Goal: Complete application form

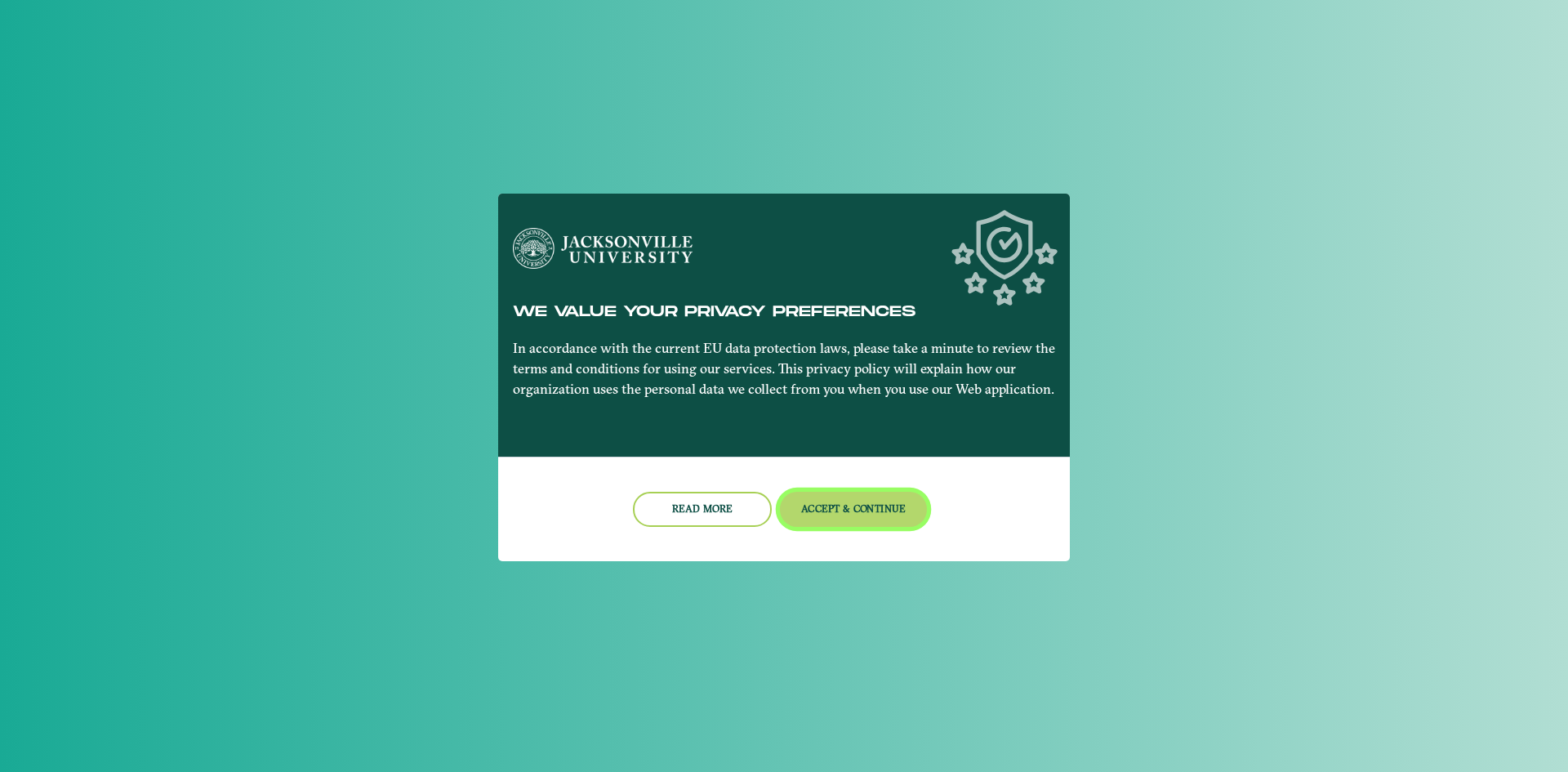
click at [841, 514] on button "Accept & Continue" at bounding box center [853, 509] width 148 height 35
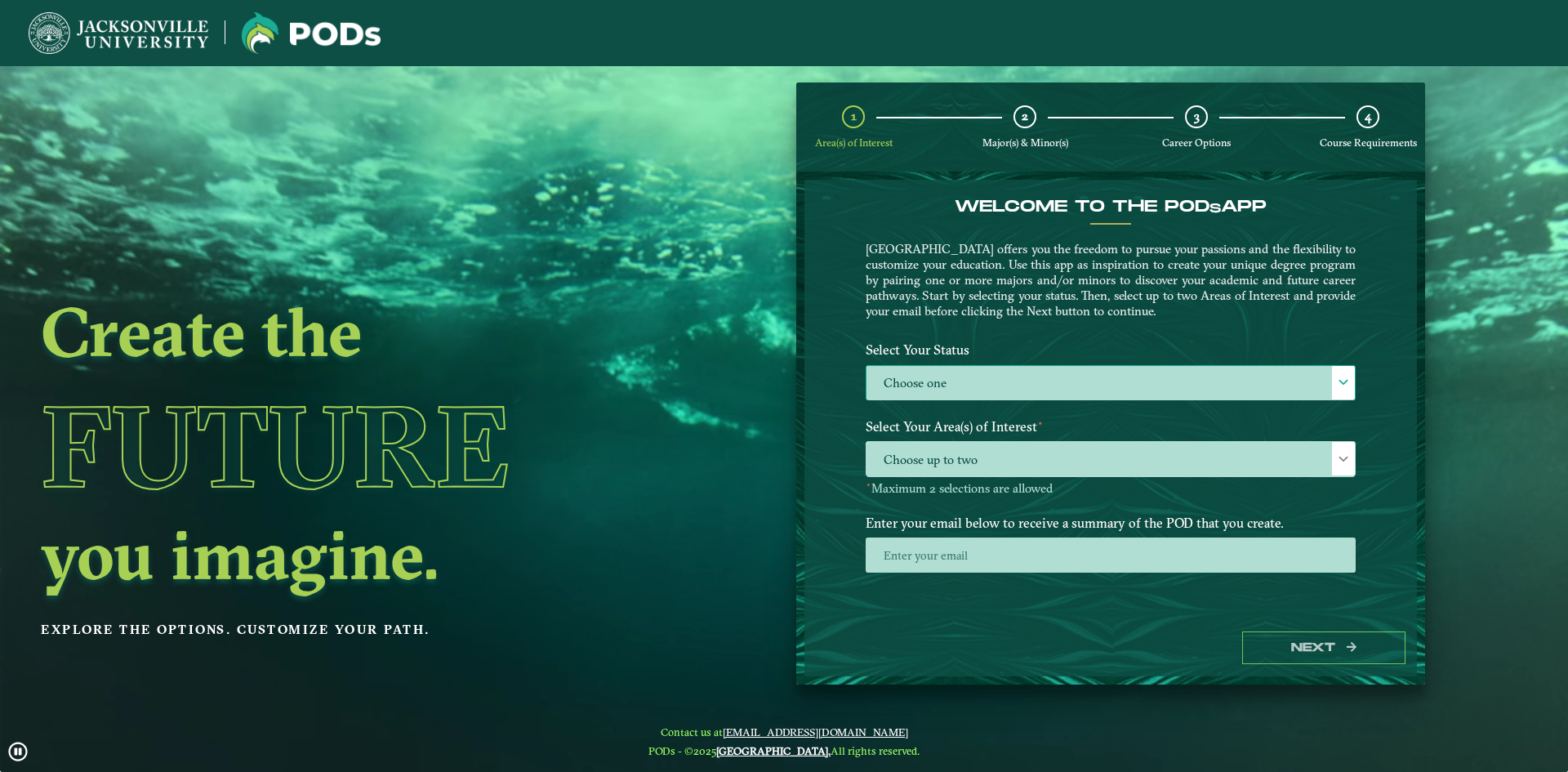
click at [1315, 389] on label "Choose one" at bounding box center [1111, 383] width 489 height 35
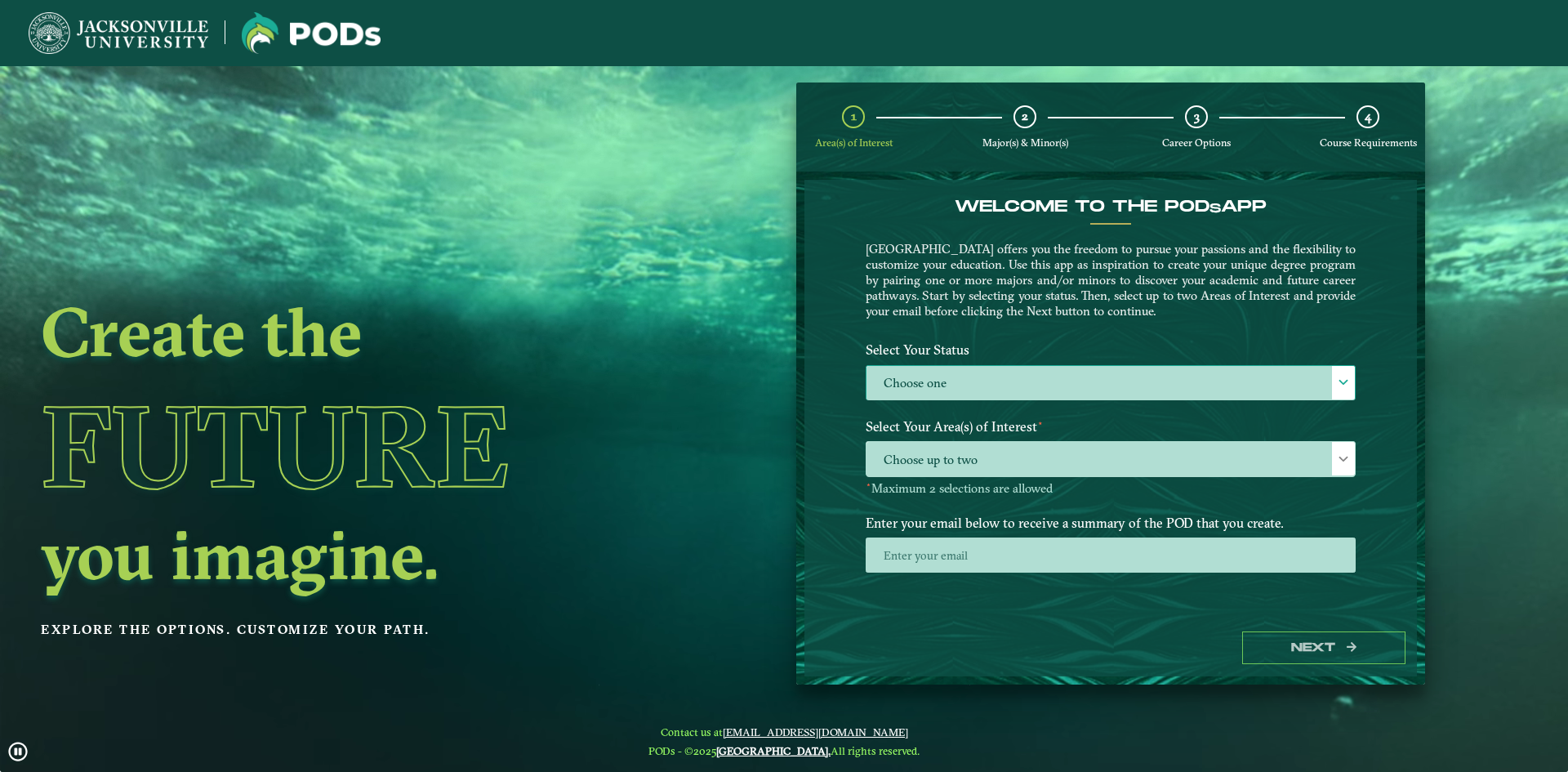
scroll to position [9, 75]
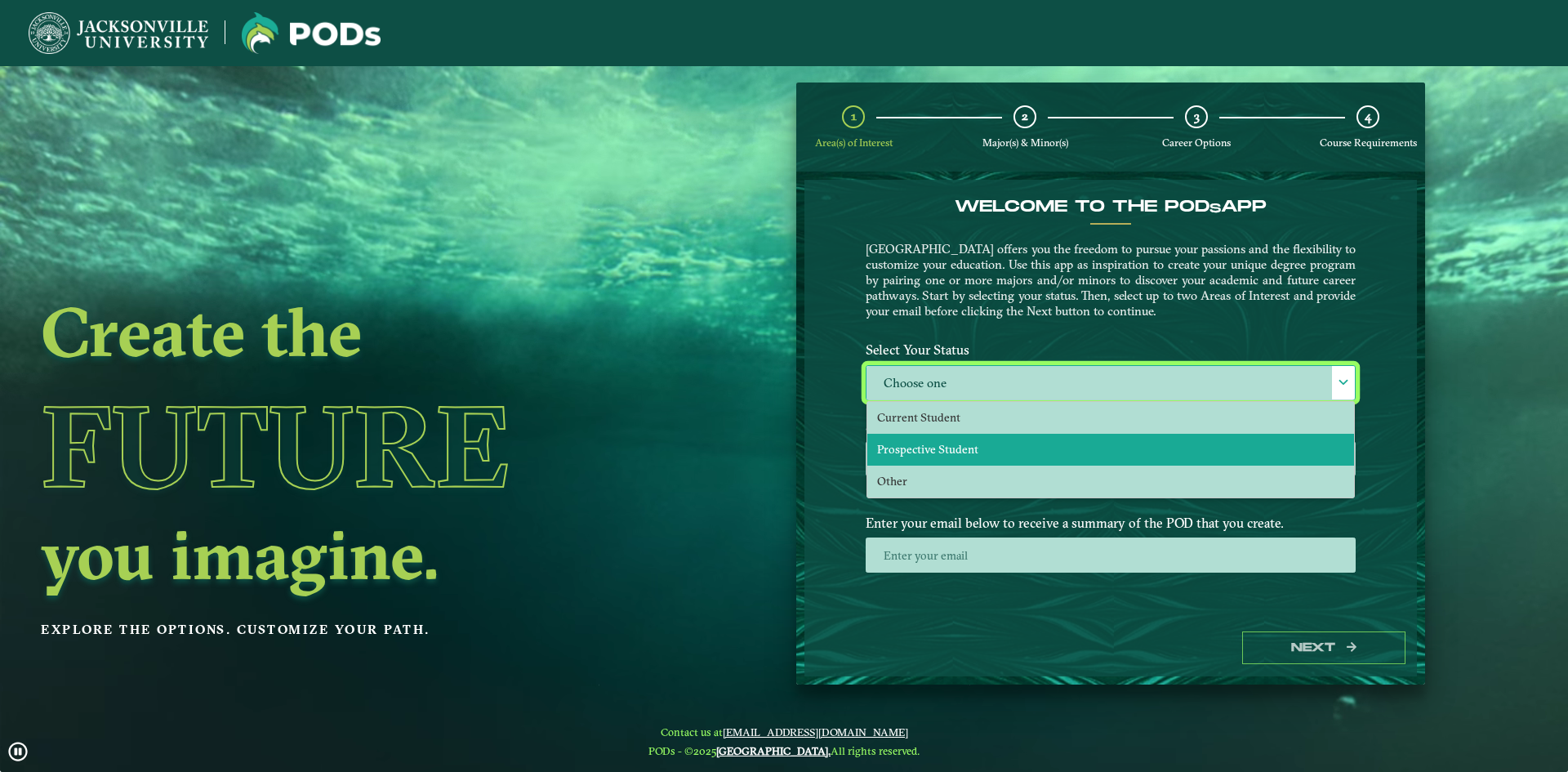
click at [1036, 442] on li "Prospective Student" at bounding box center [1111, 449] width 487 height 32
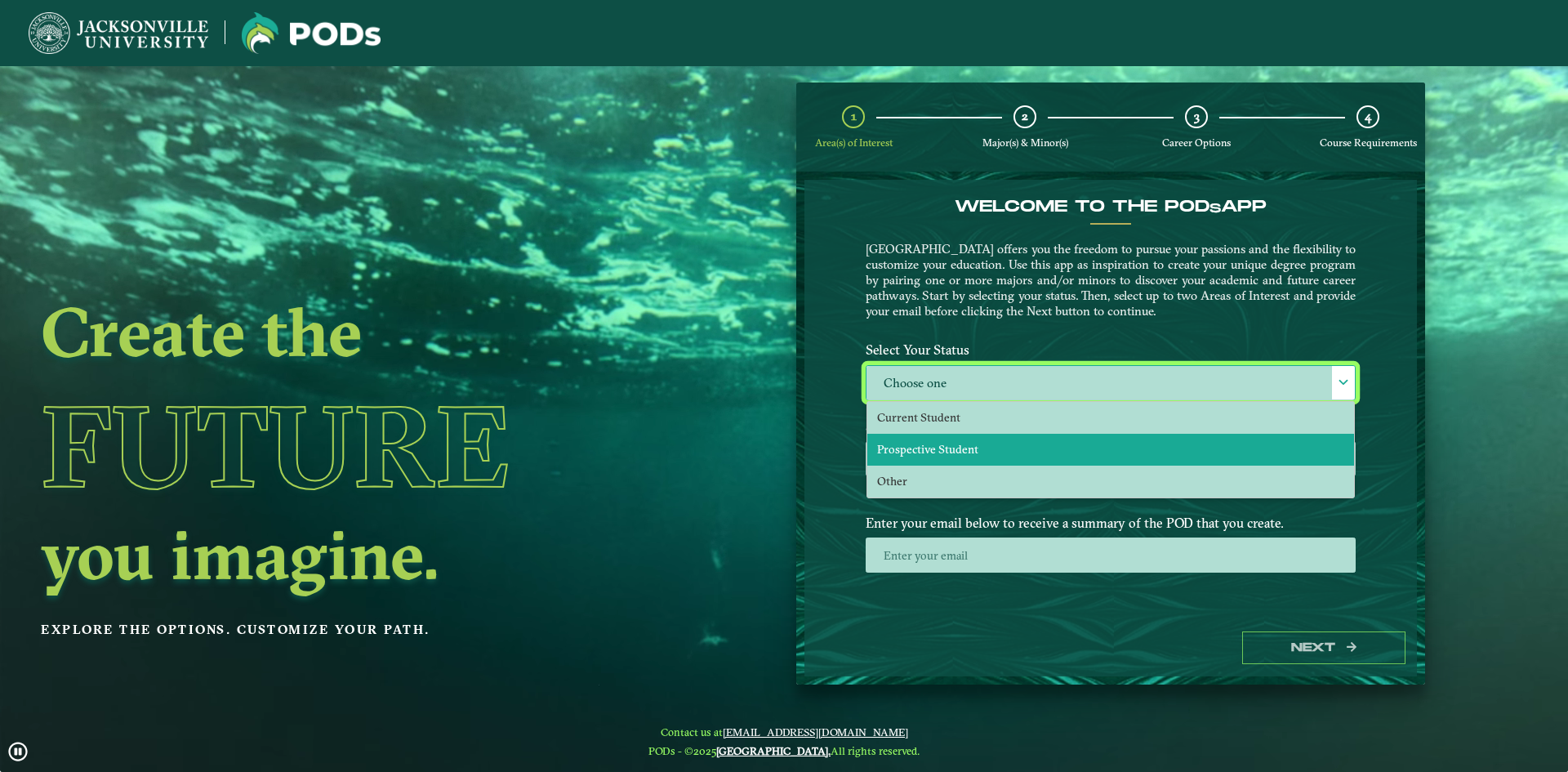
select select "[object Object]"
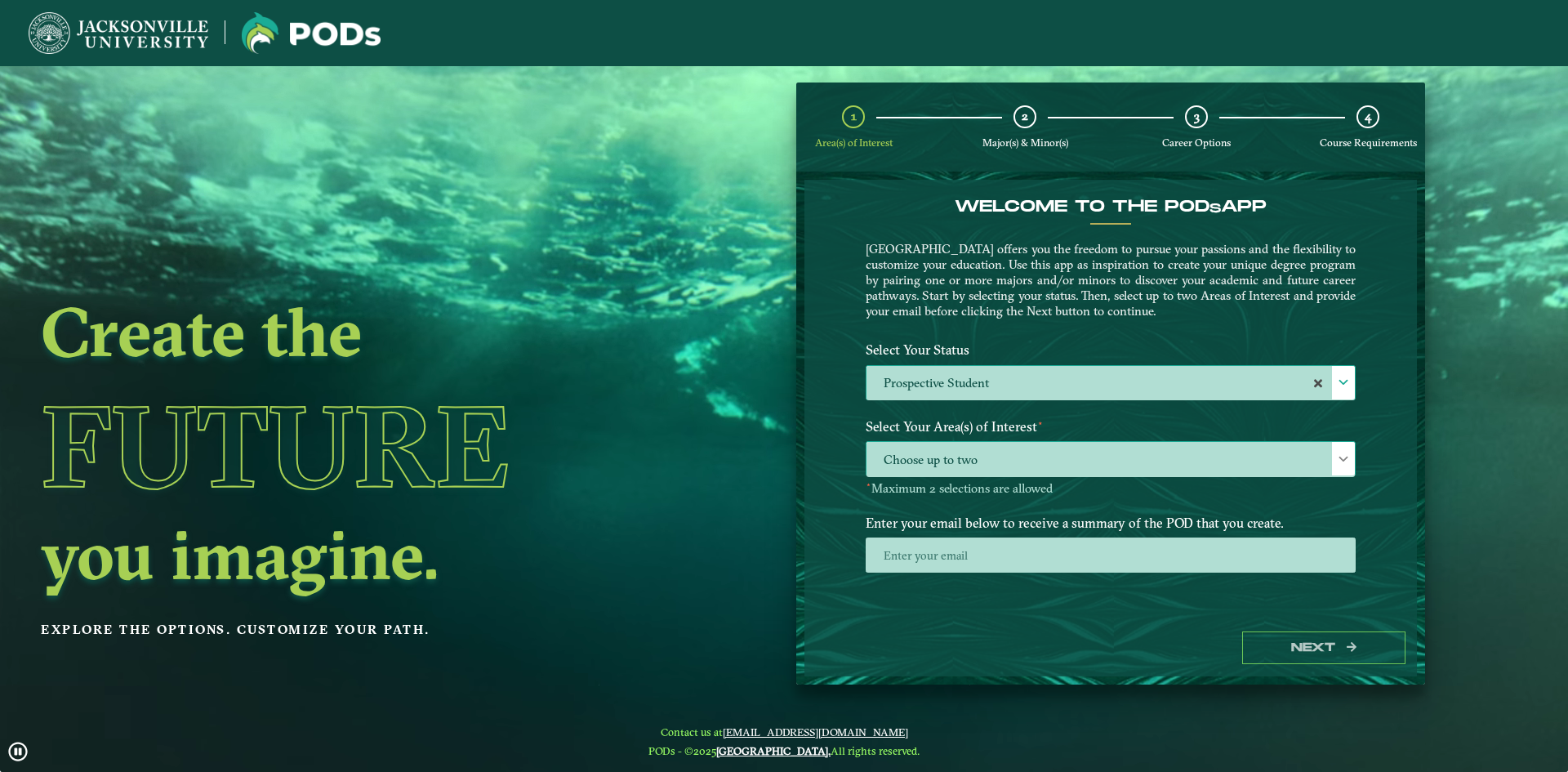
click at [1033, 452] on span "Choose up to two" at bounding box center [1111, 459] width 489 height 35
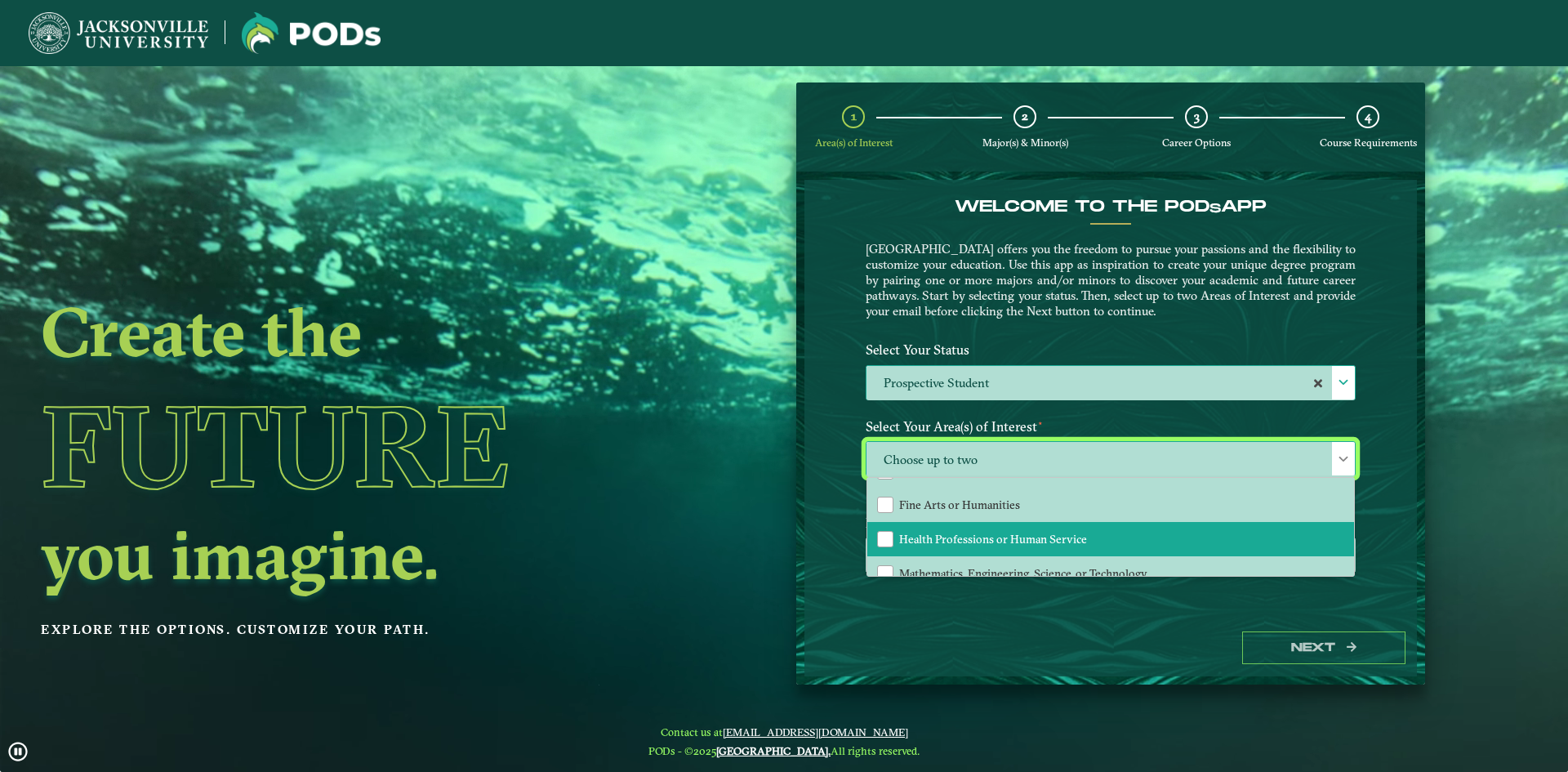
scroll to position [111, 0]
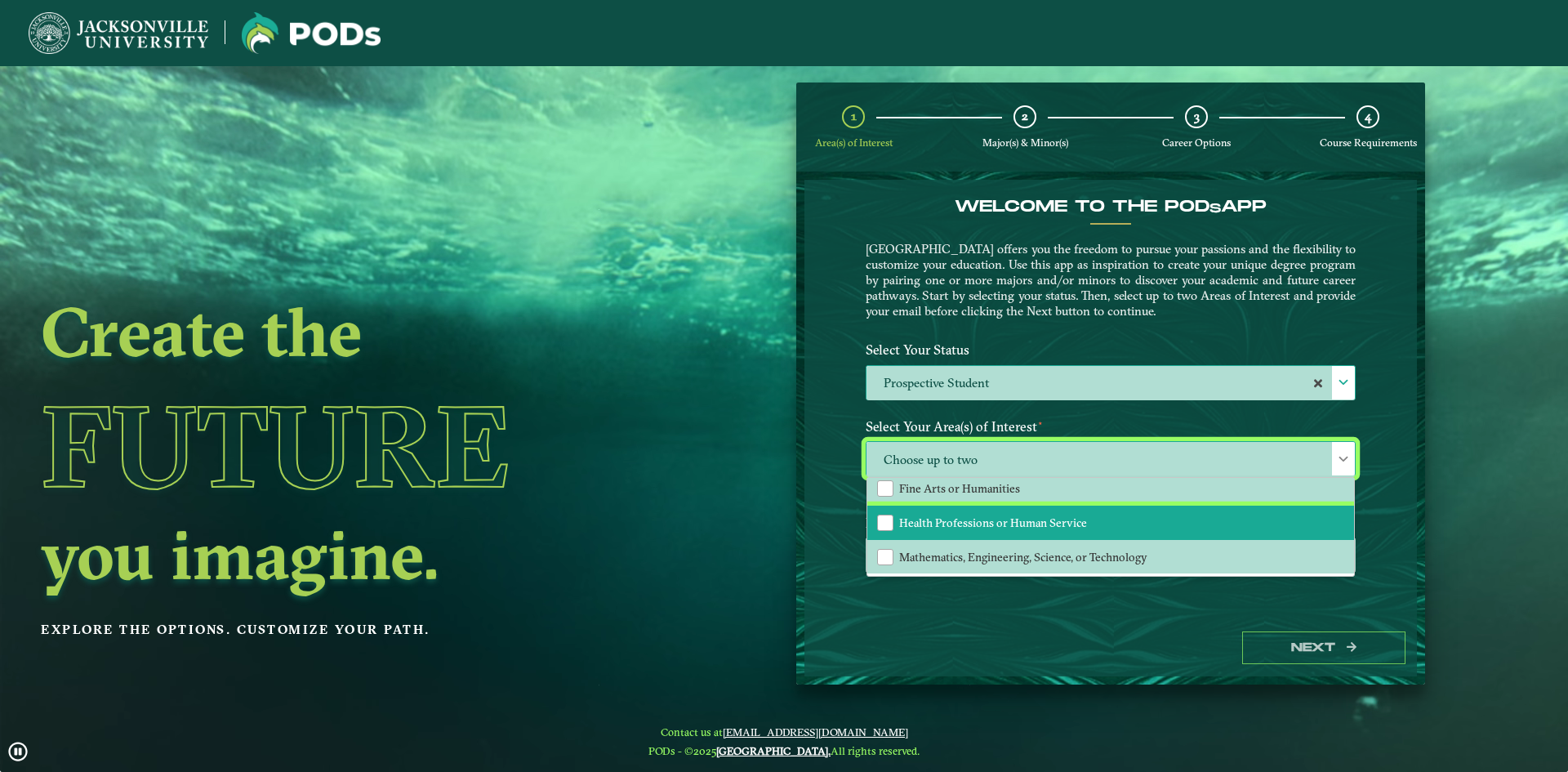
click at [951, 525] on span "Health Professions or Human Service" at bounding box center [993, 522] width 188 height 15
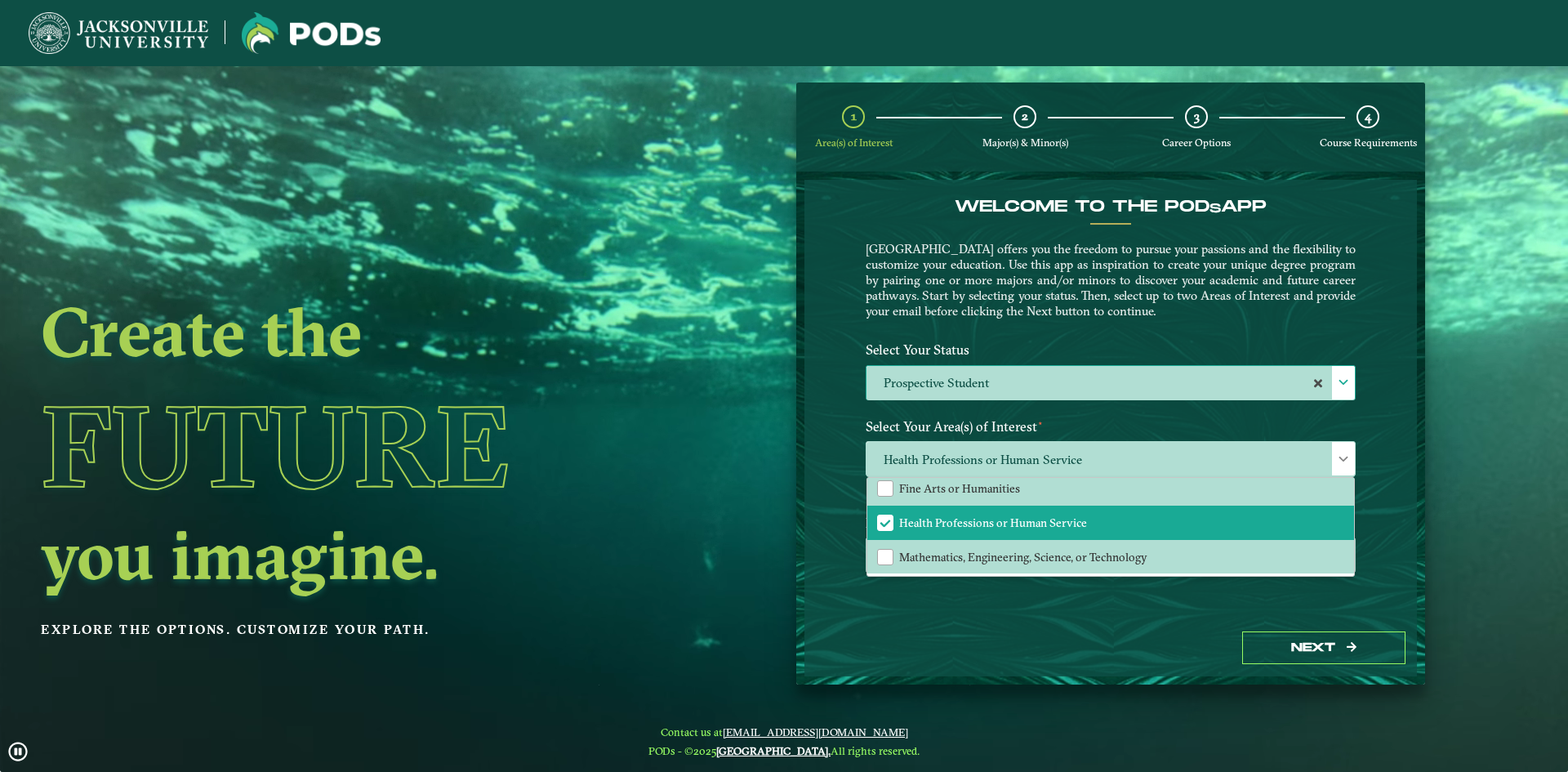
click at [959, 644] on div "Next" at bounding box center [1110, 648] width 612 height 56
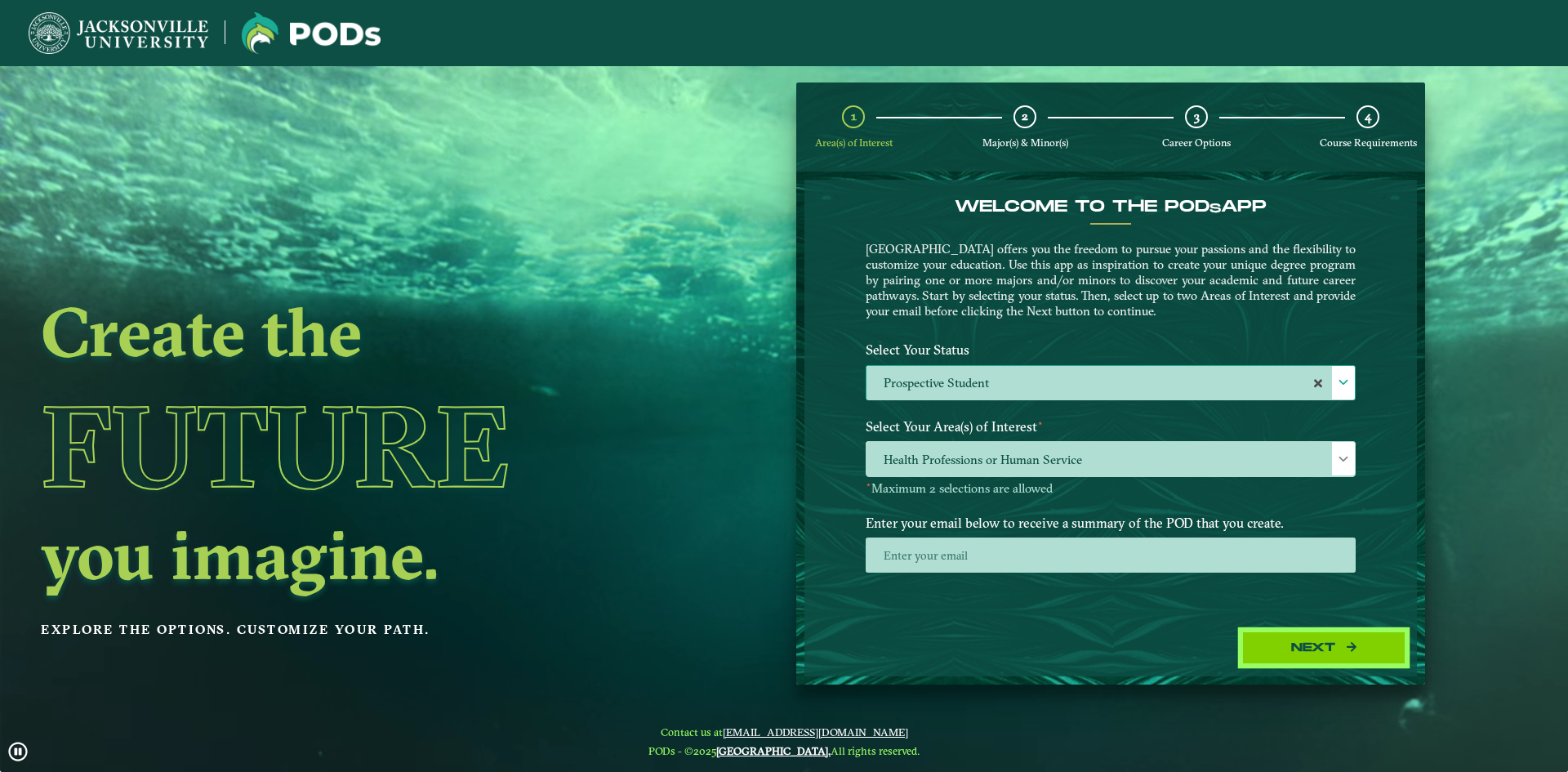
click at [1277, 649] on button "Next" at bounding box center [1323, 647] width 163 height 33
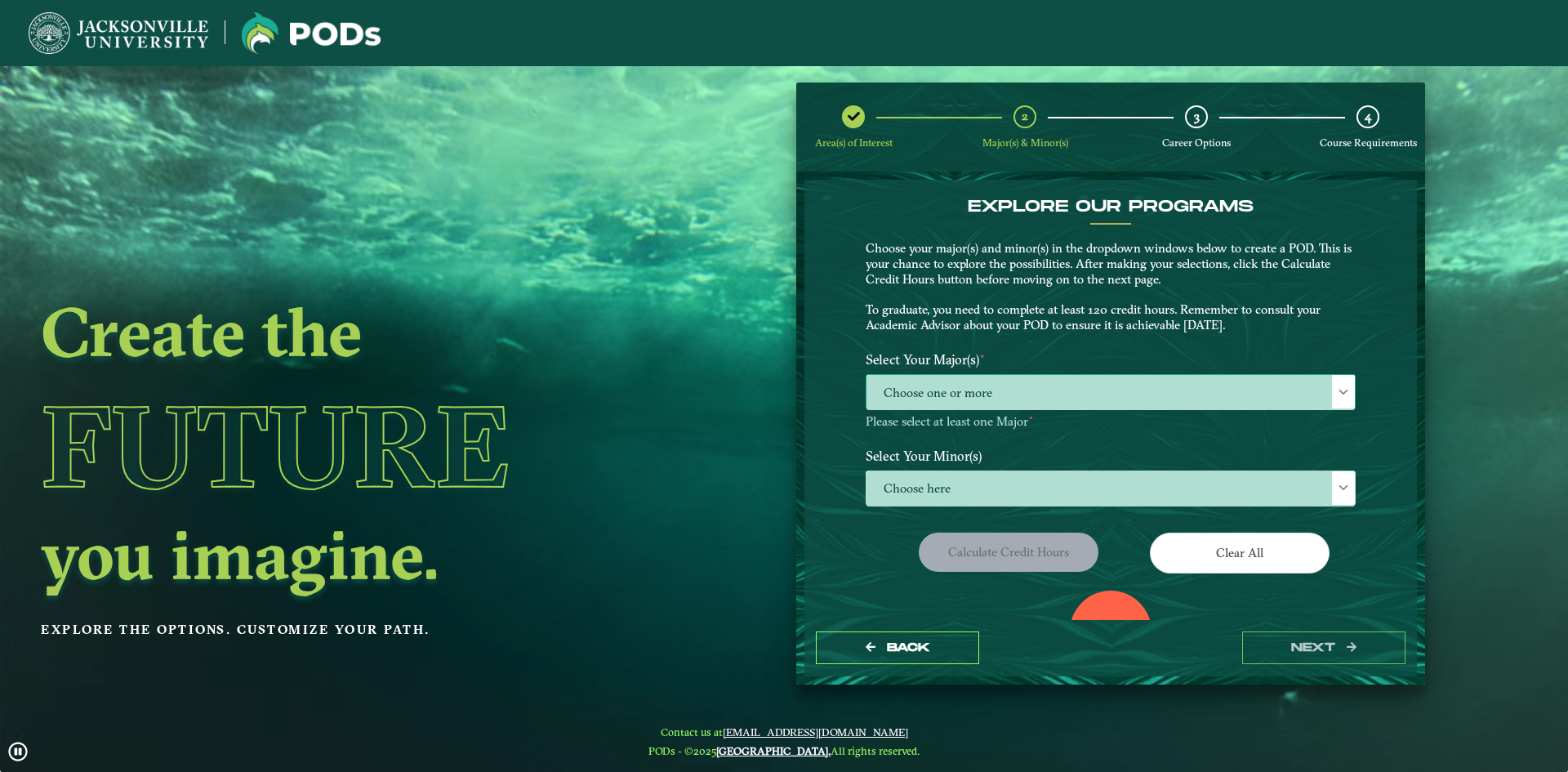
click at [1021, 384] on span "Choose one or more" at bounding box center [1111, 392] width 489 height 35
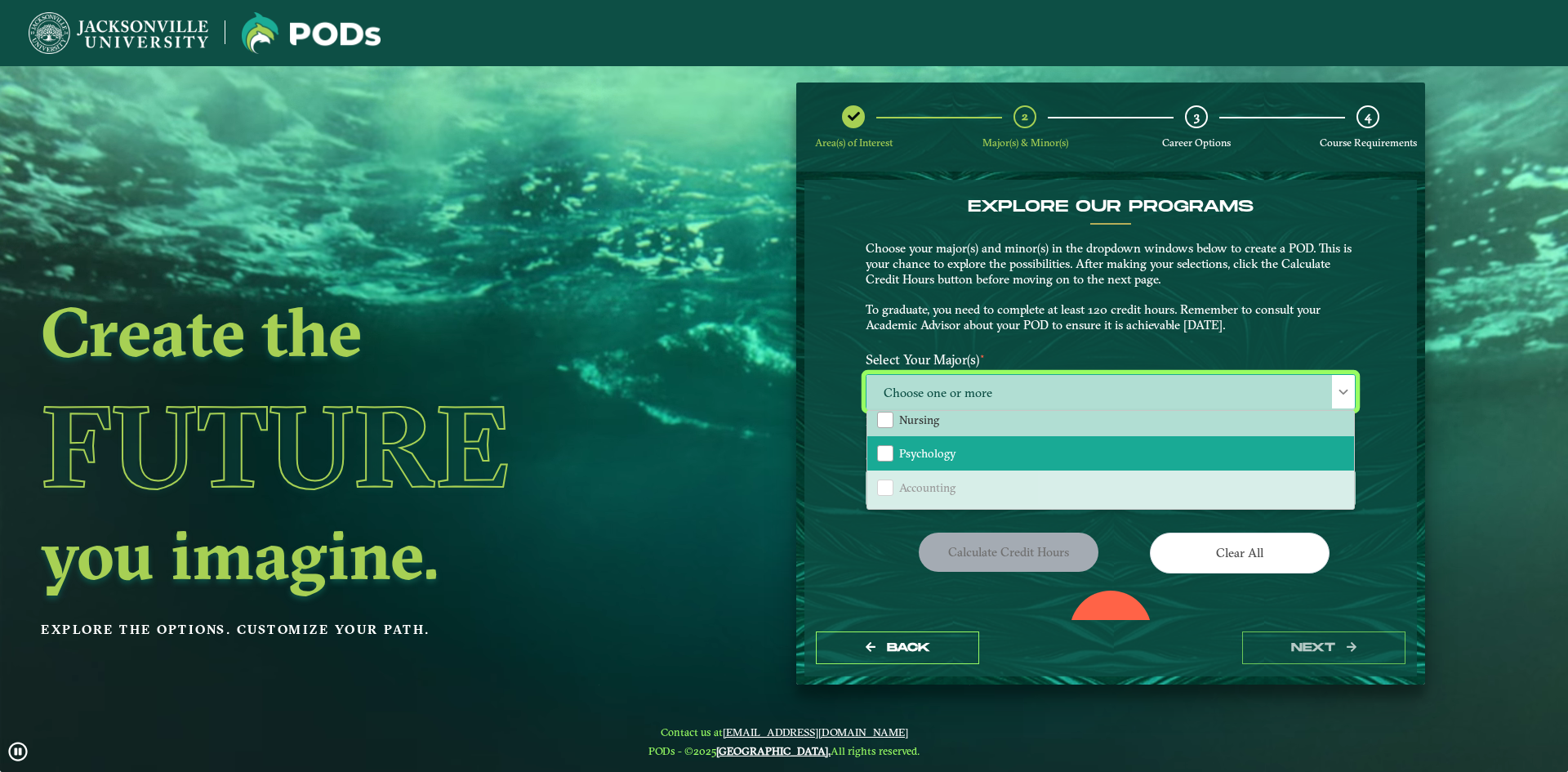
scroll to position [82, 0]
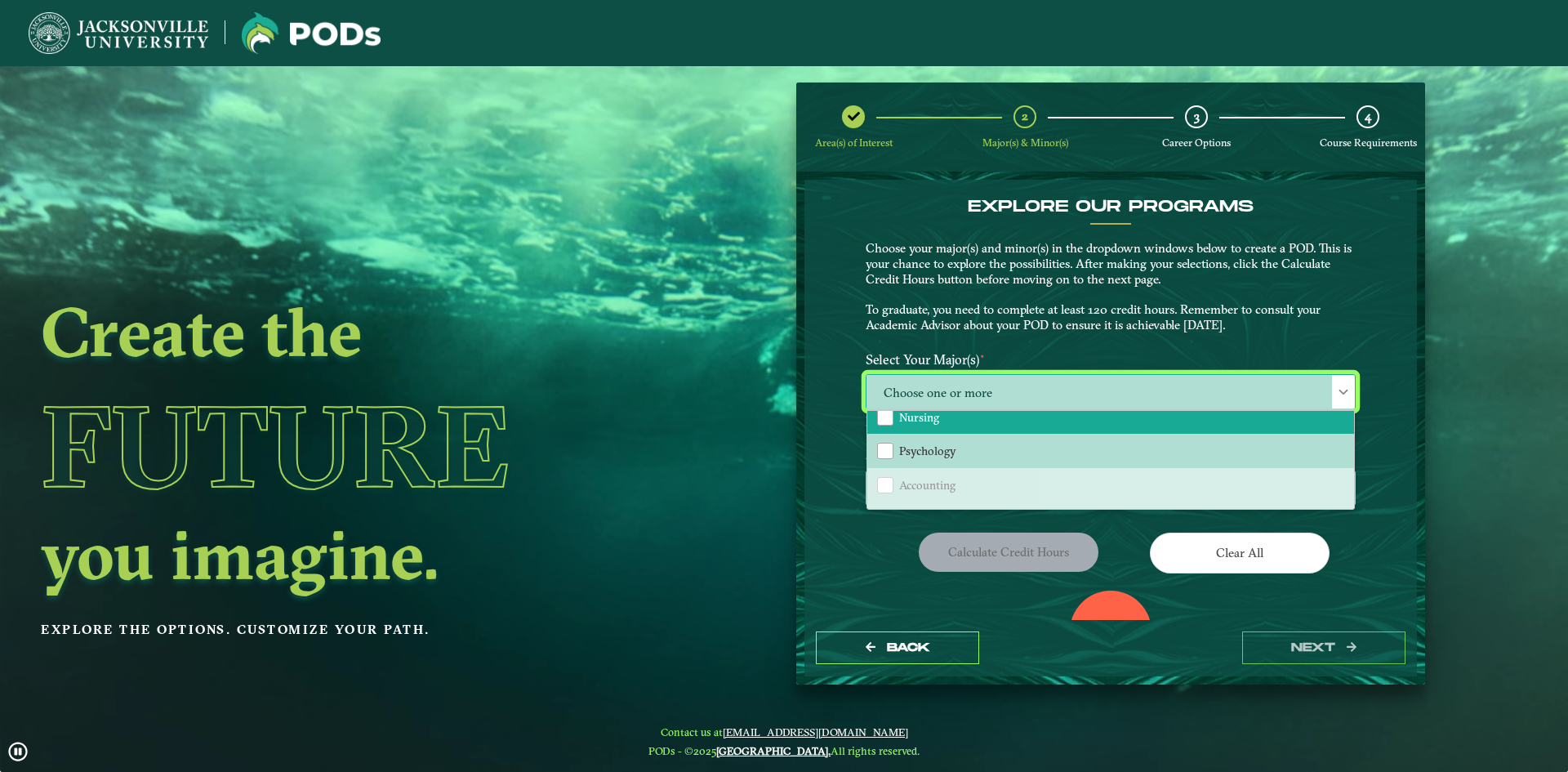
click at [939, 423] on li "Nursing" at bounding box center [1111, 417] width 487 height 34
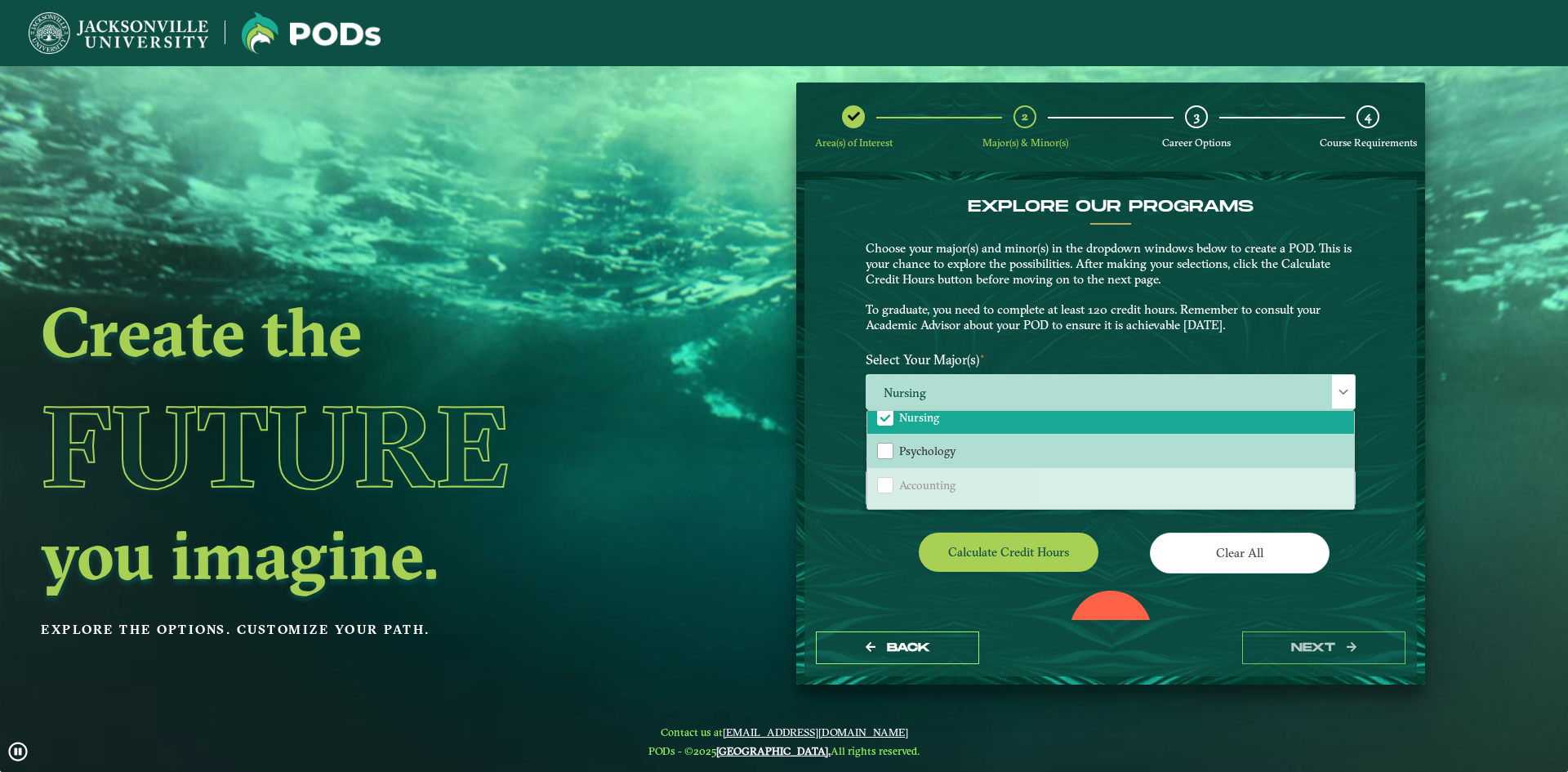
click at [1121, 538] on div "Clear All" at bounding box center [1238, 555] width 257 height 46
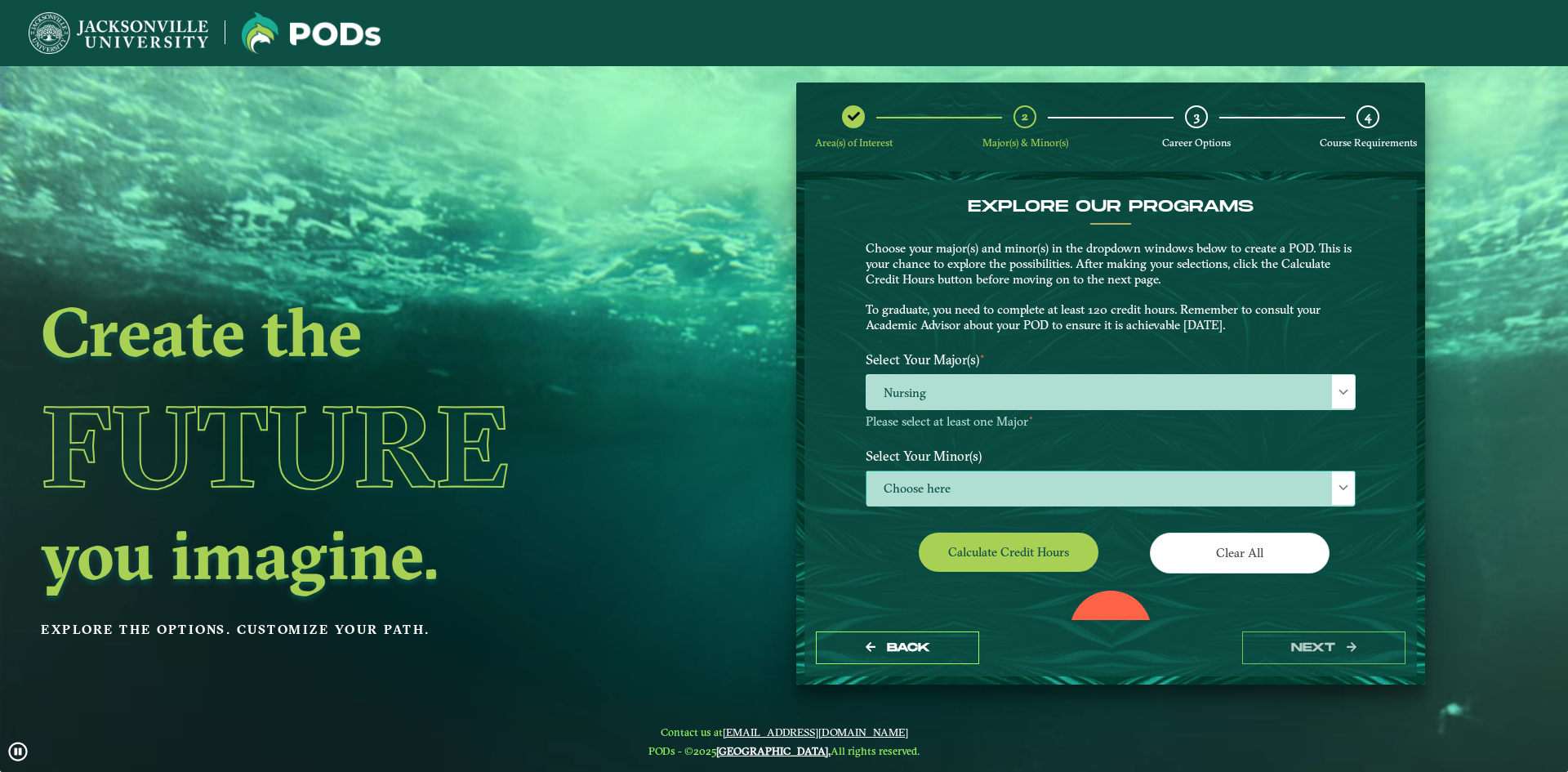
click at [1061, 482] on span "Choose here" at bounding box center [1111, 488] width 489 height 35
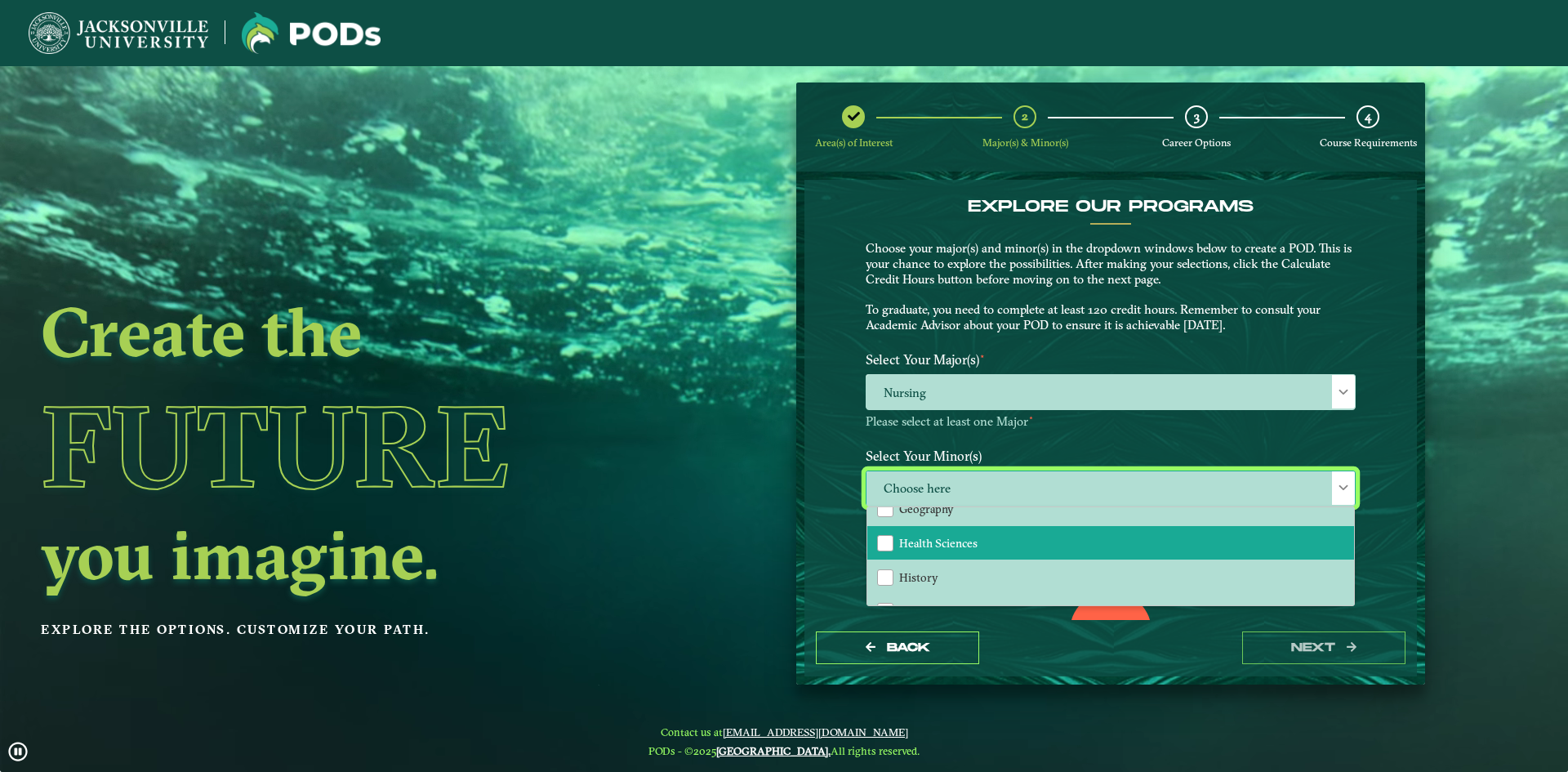
scroll to position [898, 0]
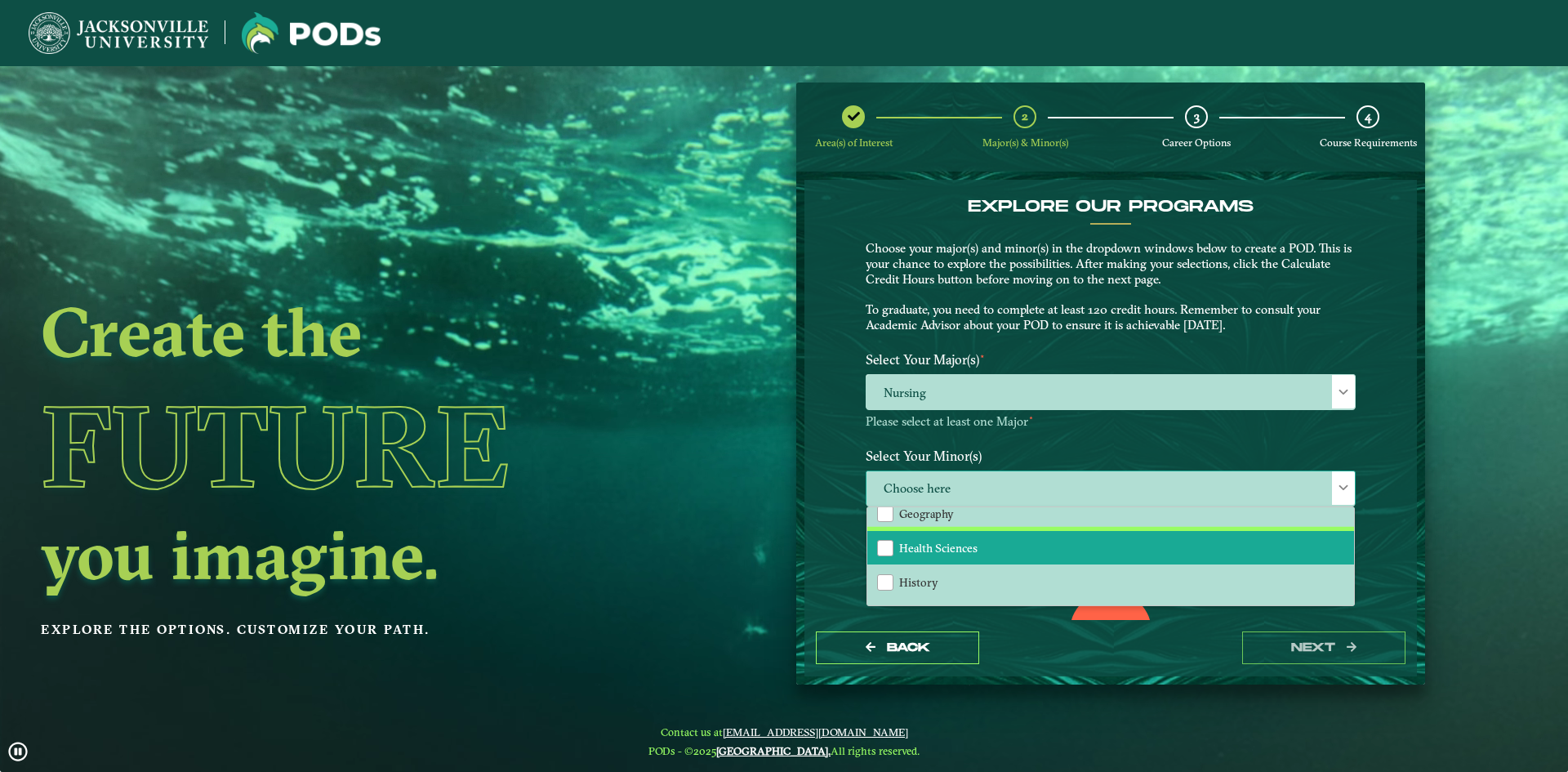
click at [988, 547] on li "Health Sciences" at bounding box center [1111, 548] width 487 height 34
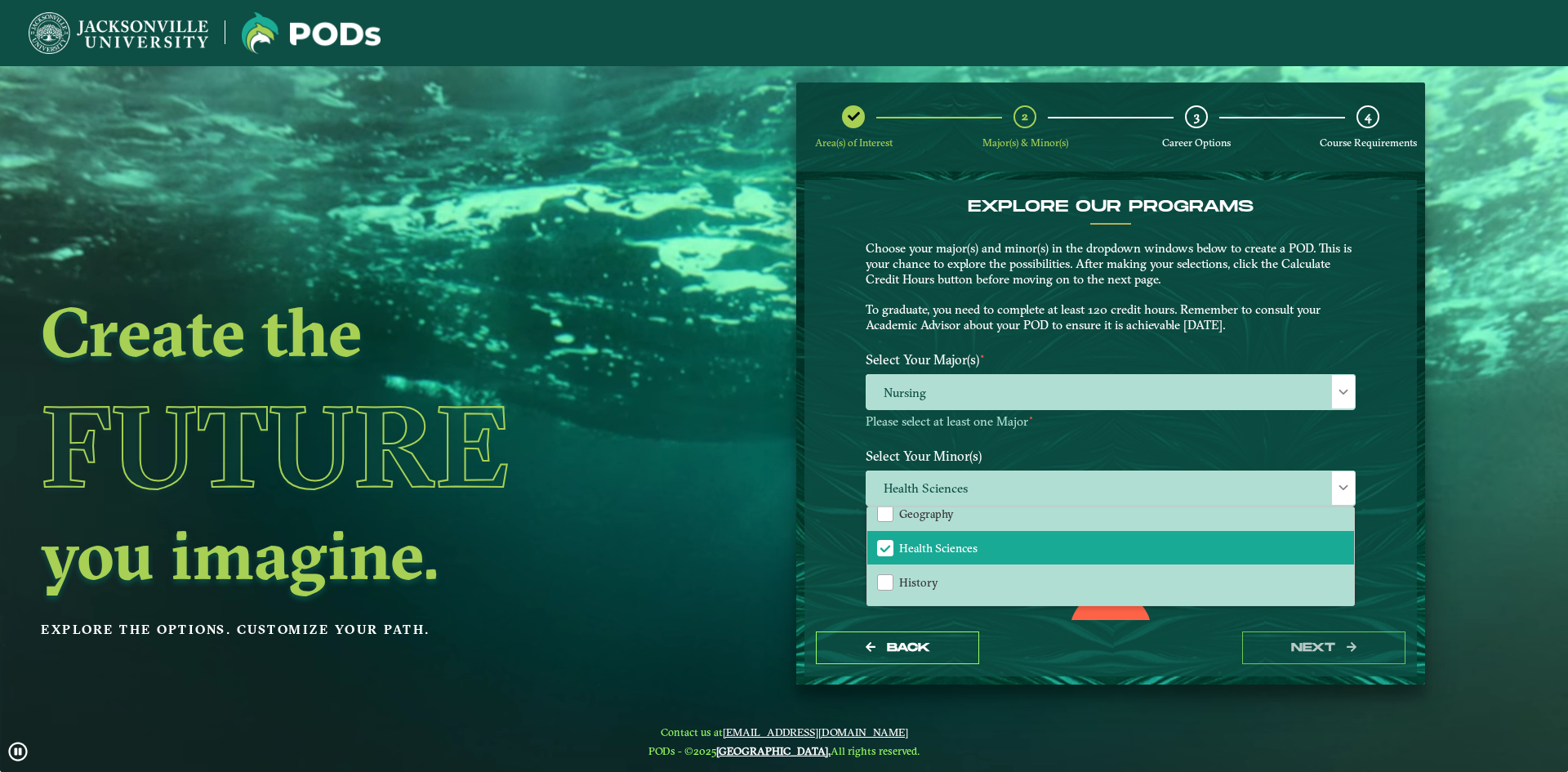
click at [1055, 663] on div "Back next" at bounding box center [1110, 648] width 612 height 56
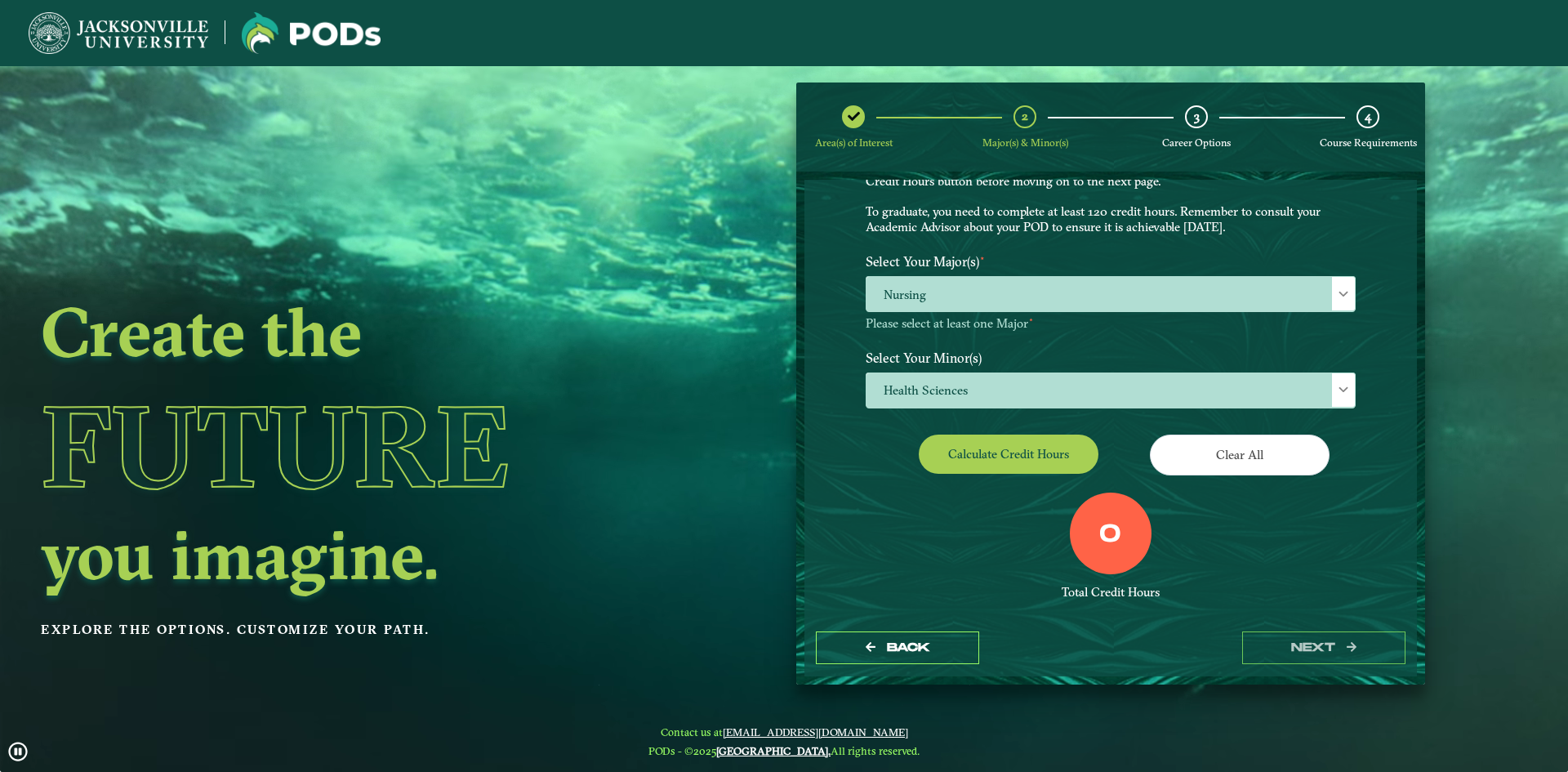
scroll to position [126, 0]
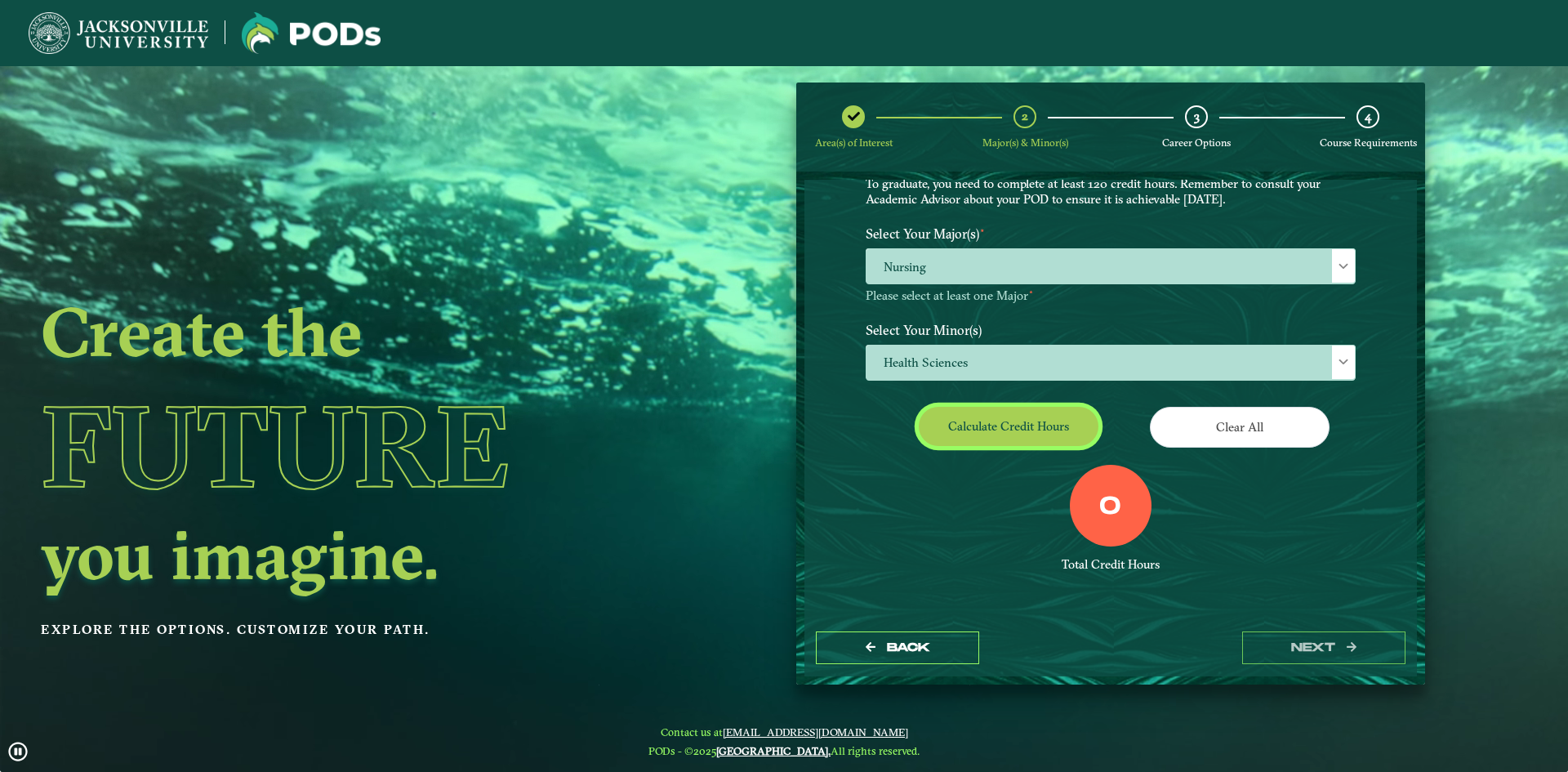
click at [1011, 424] on button "Calculate credit hours" at bounding box center [1009, 425] width 179 height 38
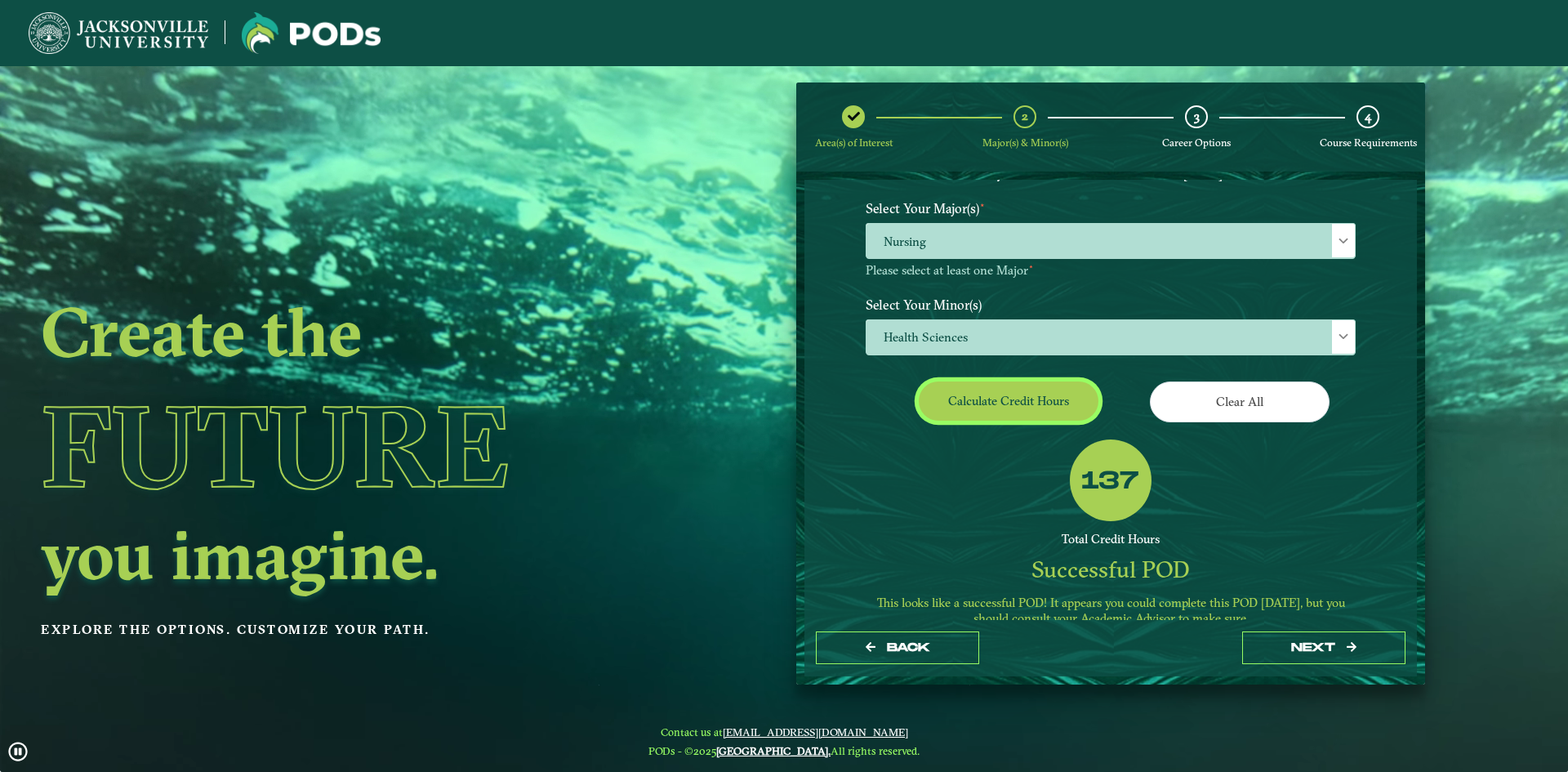
scroll to position [185, 0]
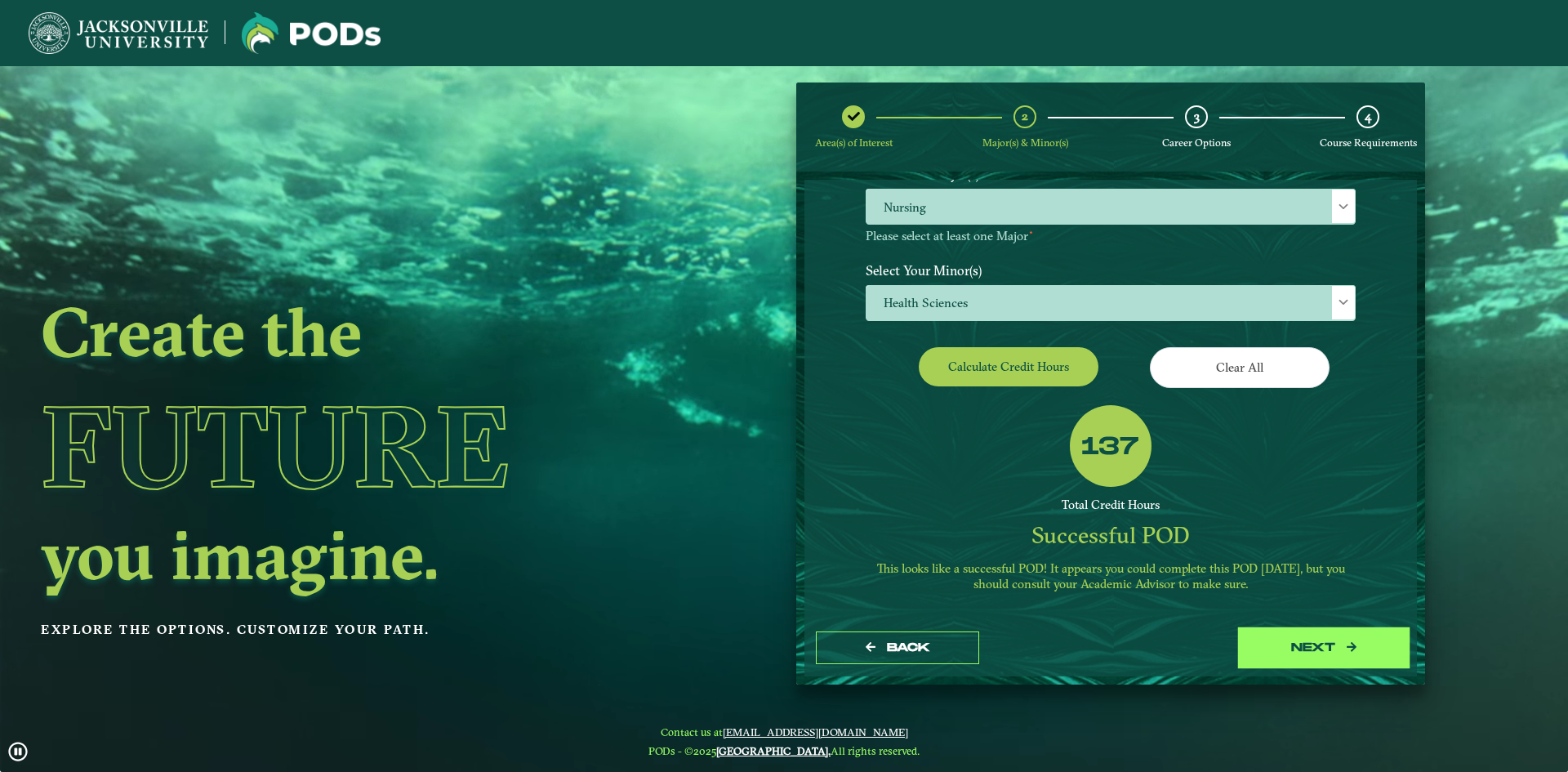
click at [1319, 659] on button "next" at bounding box center [1323, 647] width 163 height 33
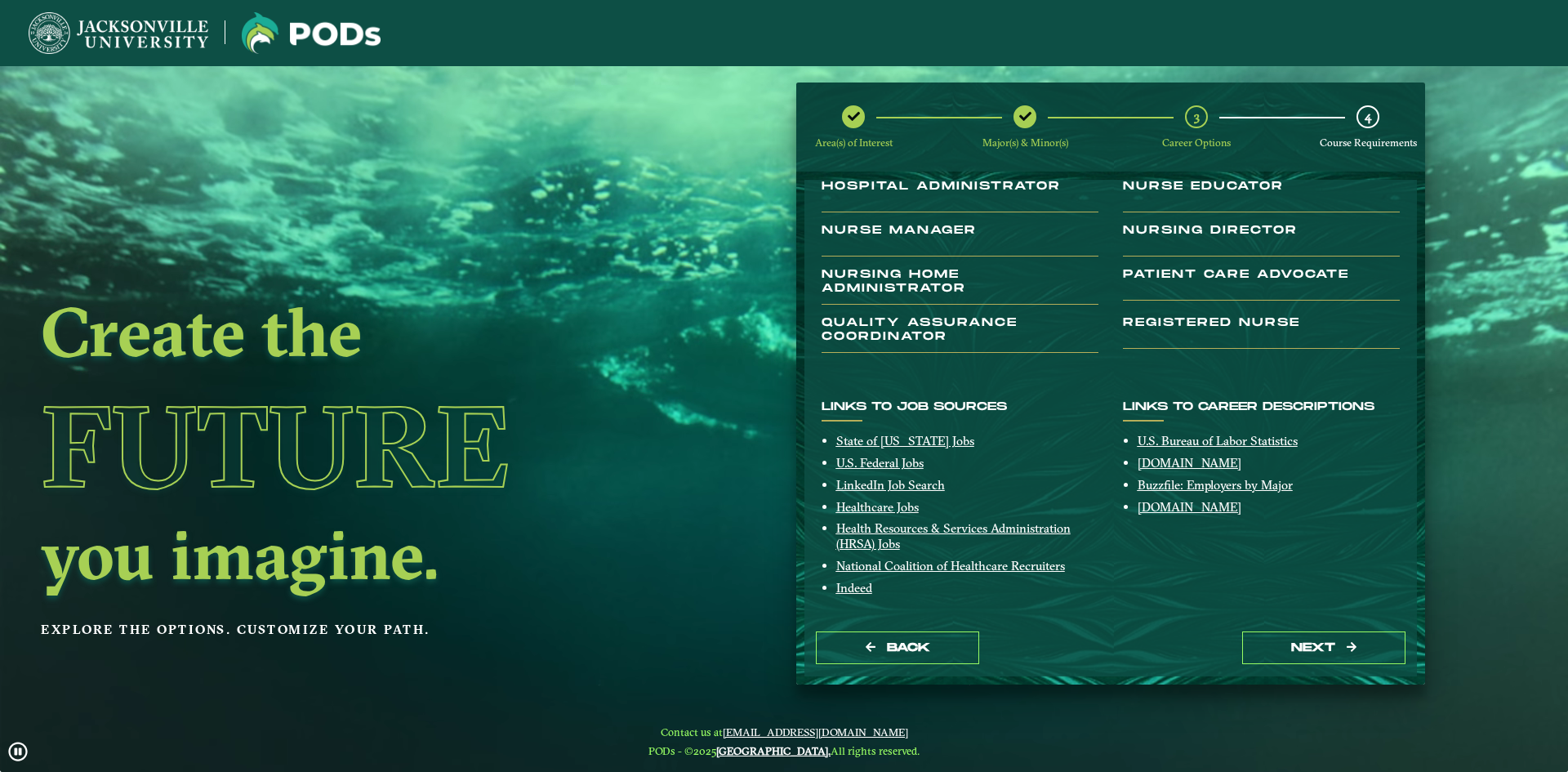
scroll to position [190, 0]
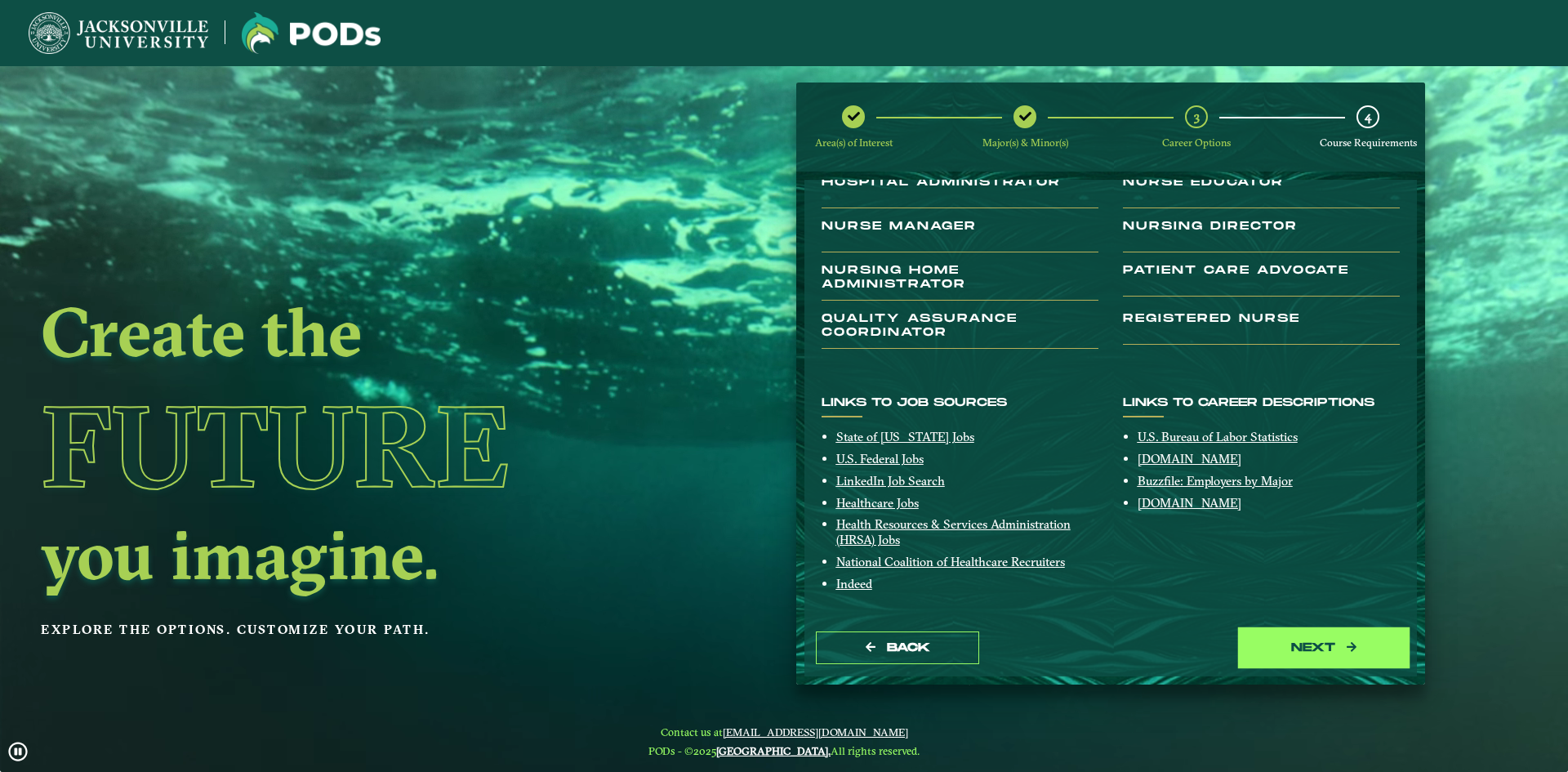
click at [1318, 651] on button "next" at bounding box center [1323, 647] width 163 height 33
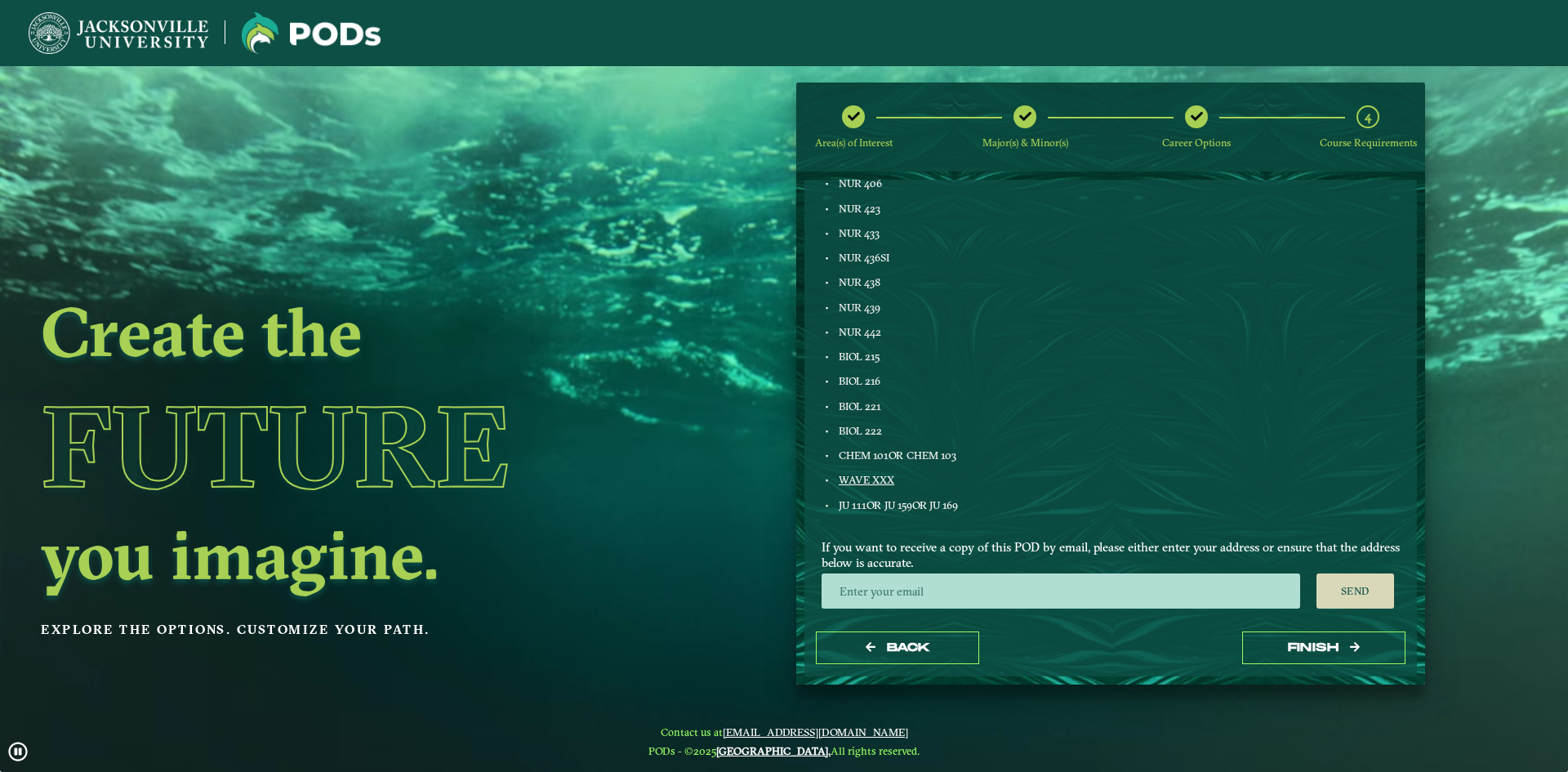
scroll to position [892, 0]
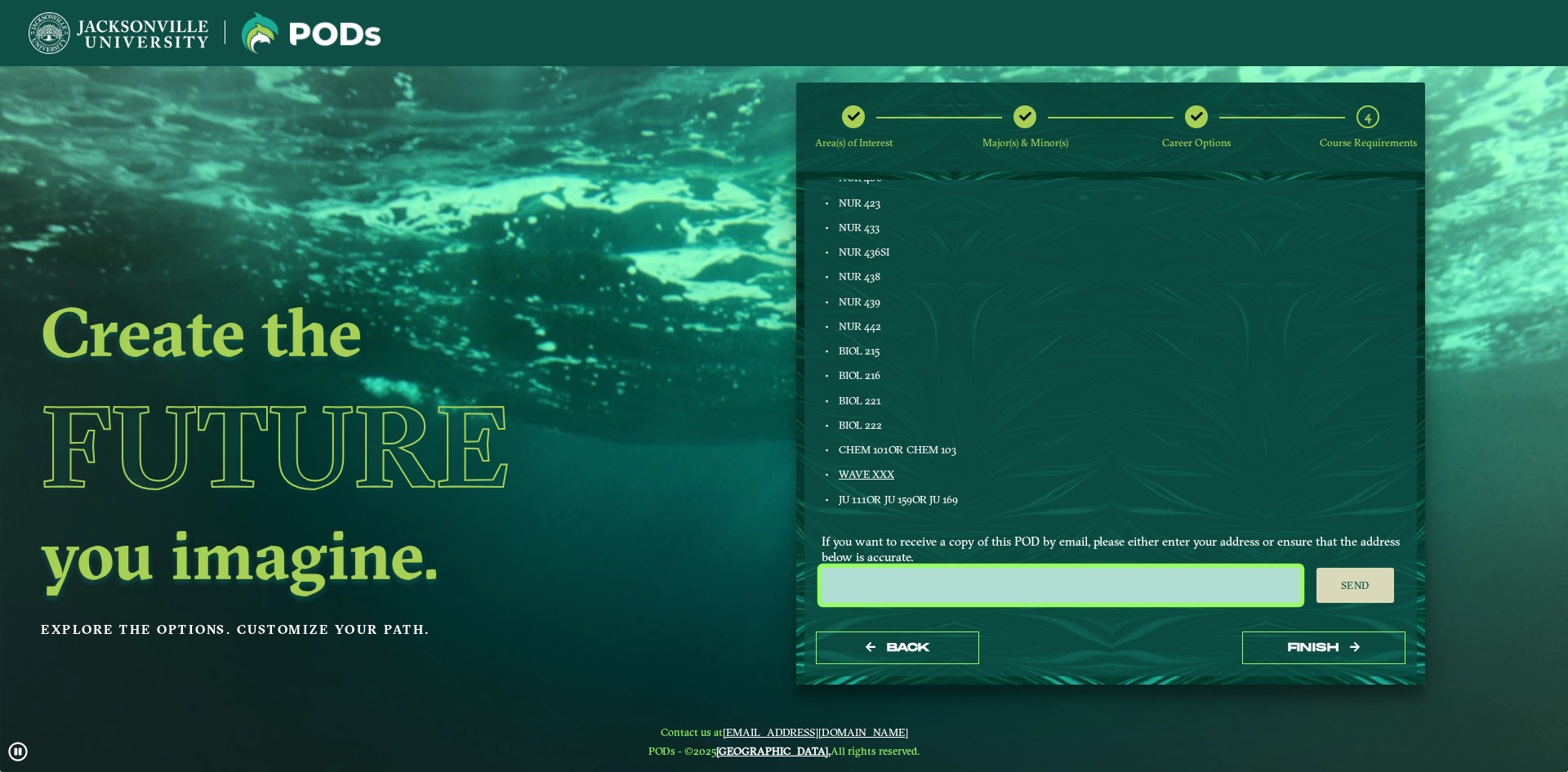
click at [962, 598] on input "email" at bounding box center [1061, 585] width 478 height 35
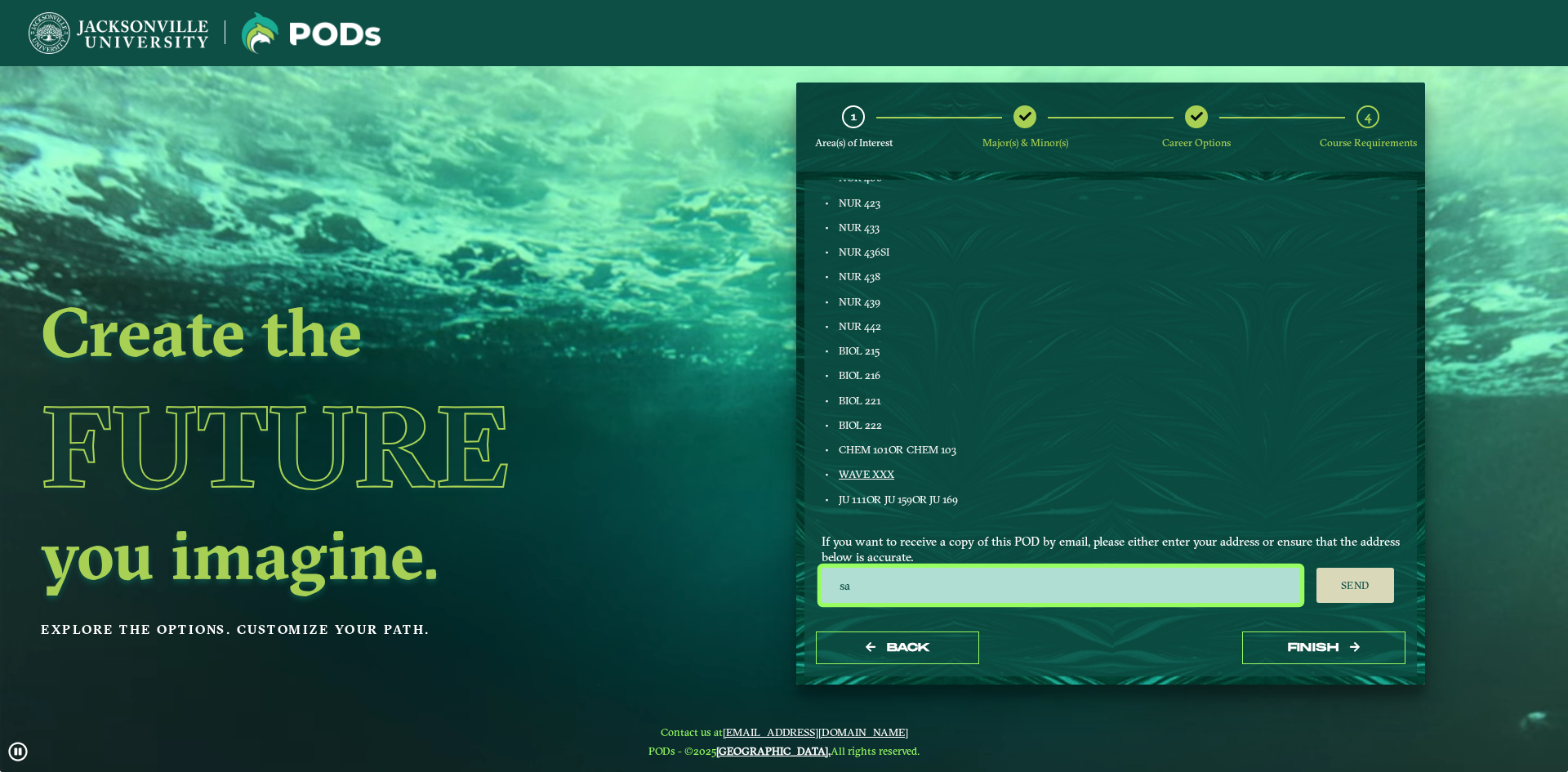
type input "s"
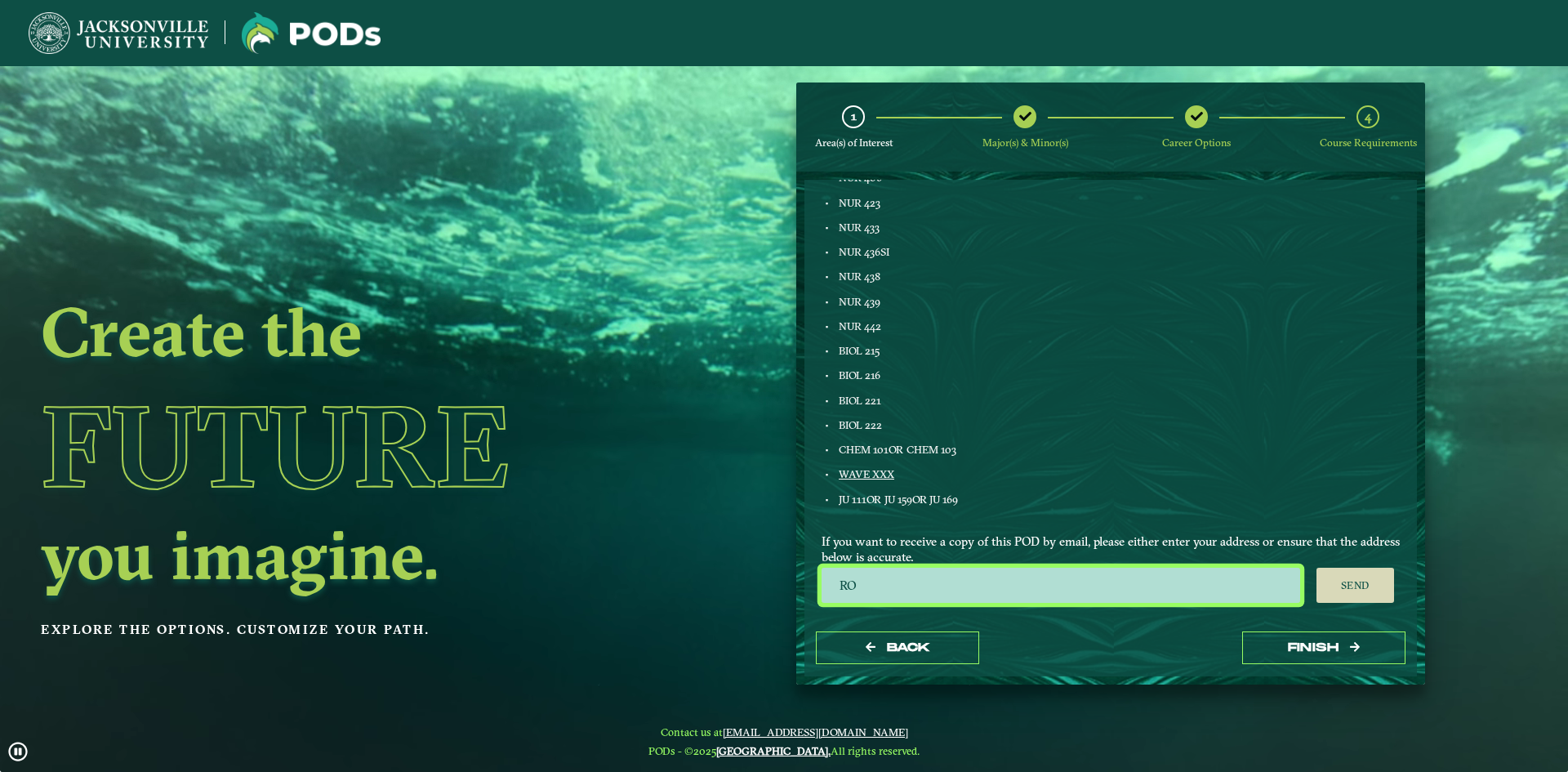
type input "R"
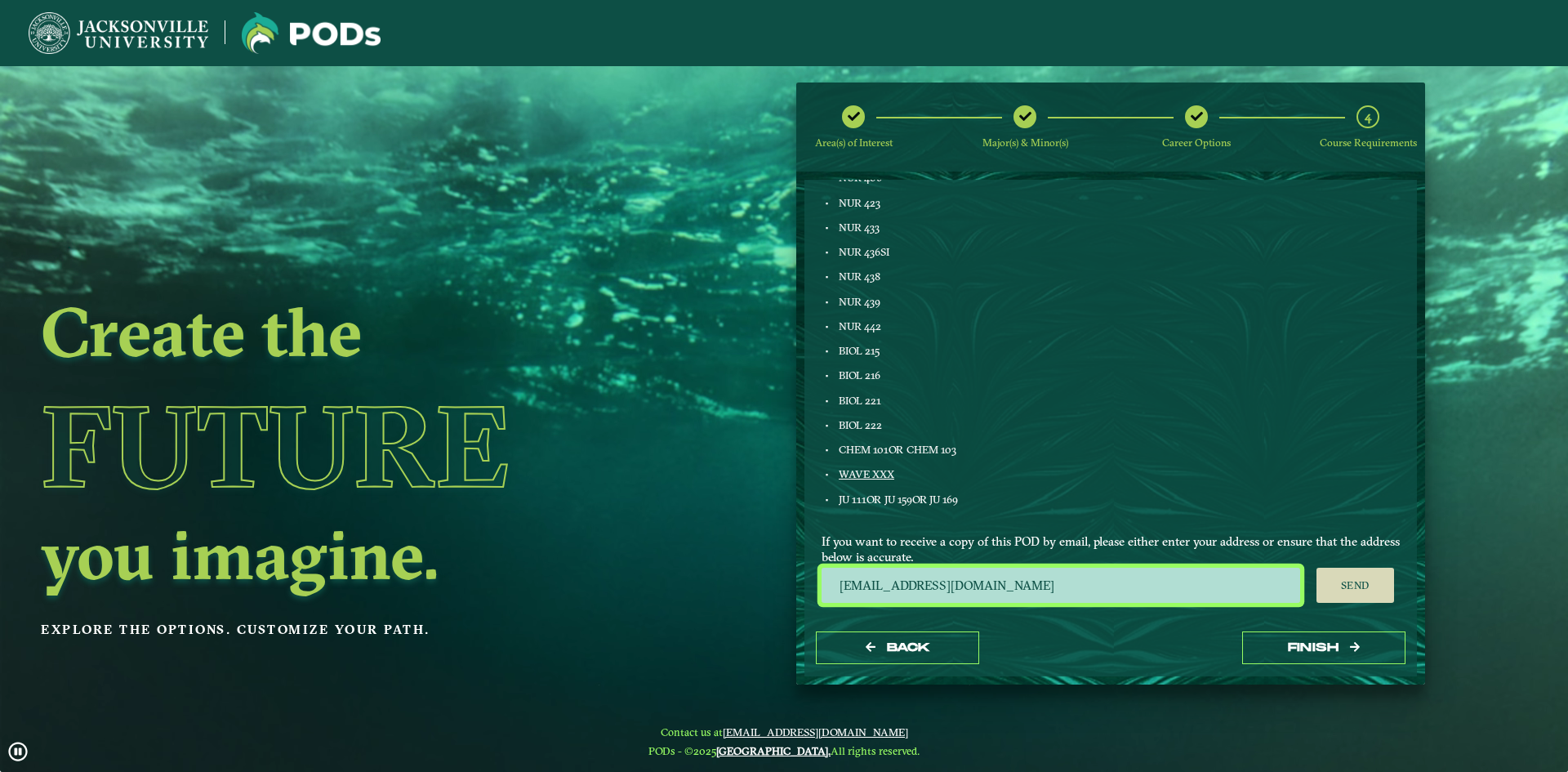
type input "[EMAIL_ADDRESS][DOMAIN_NAME]"
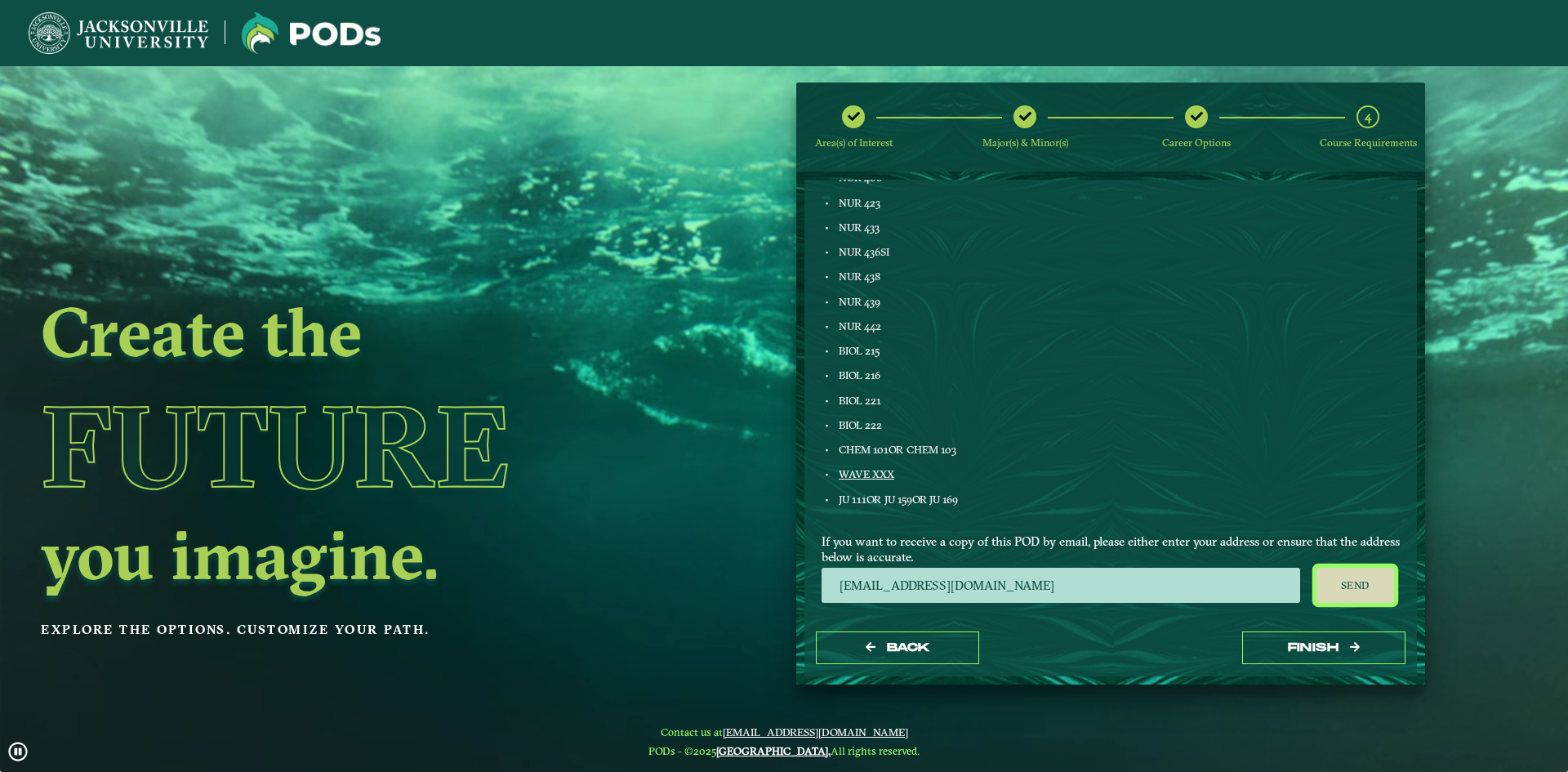
click at [1355, 595] on button "Send" at bounding box center [1354, 586] width 78 height 36
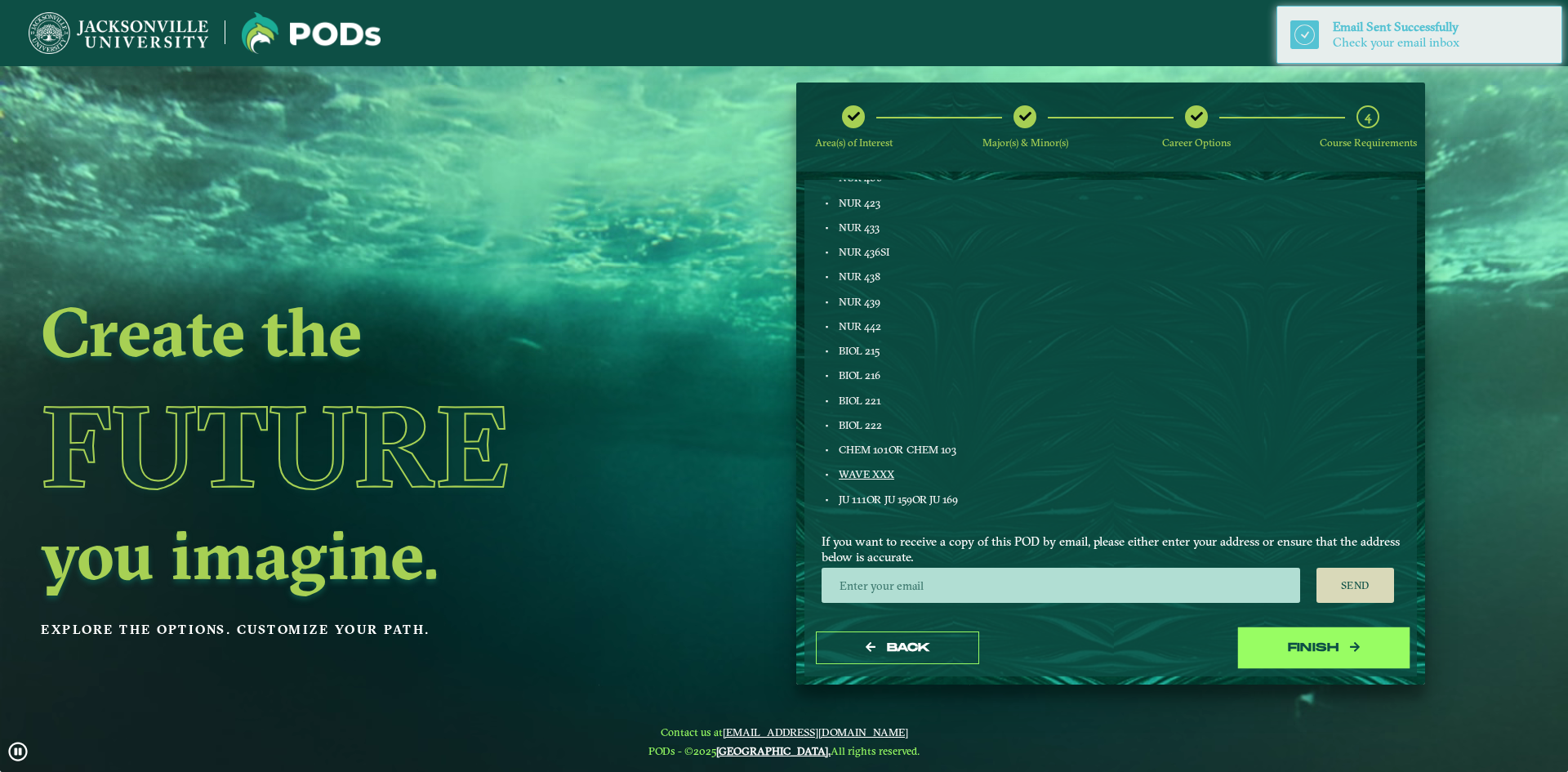
click at [1333, 649] on button "Finish" at bounding box center [1323, 647] width 163 height 33
